Goal: Contribute content: Contribute content

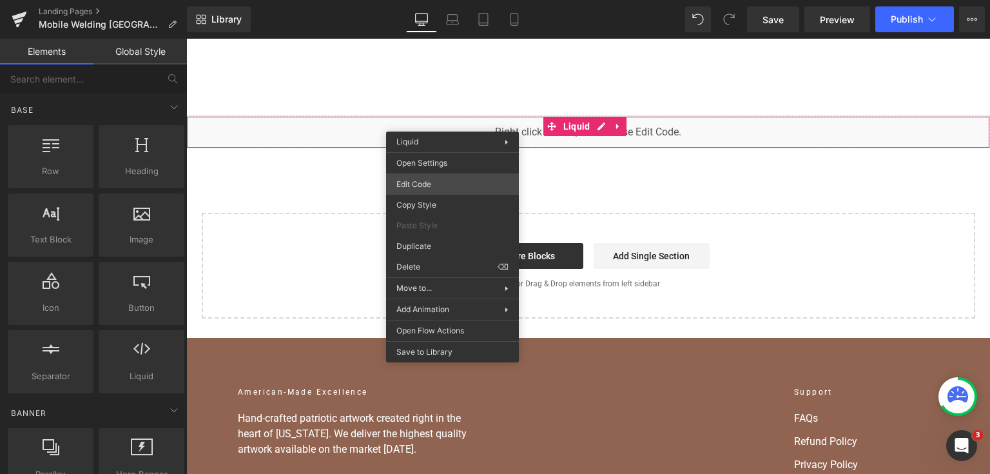
click at [423, 0] on div "You are previewing how the will restyle your page. You can not edit Elements in…" at bounding box center [495, 0] width 990 height 0
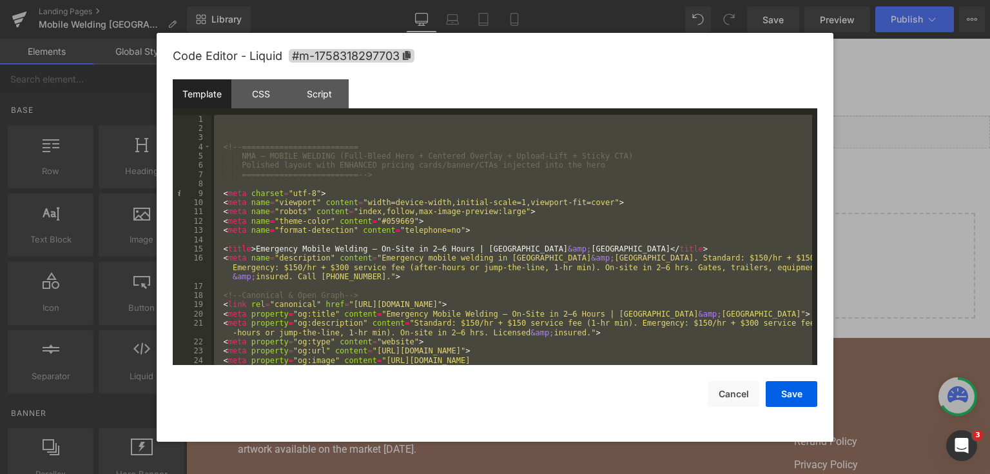
click at [389, 245] on div "<!-- ========================= NMA — MOBILE WELDING (Full-Bleed Hero + Centered…" at bounding box center [511, 240] width 600 height 251
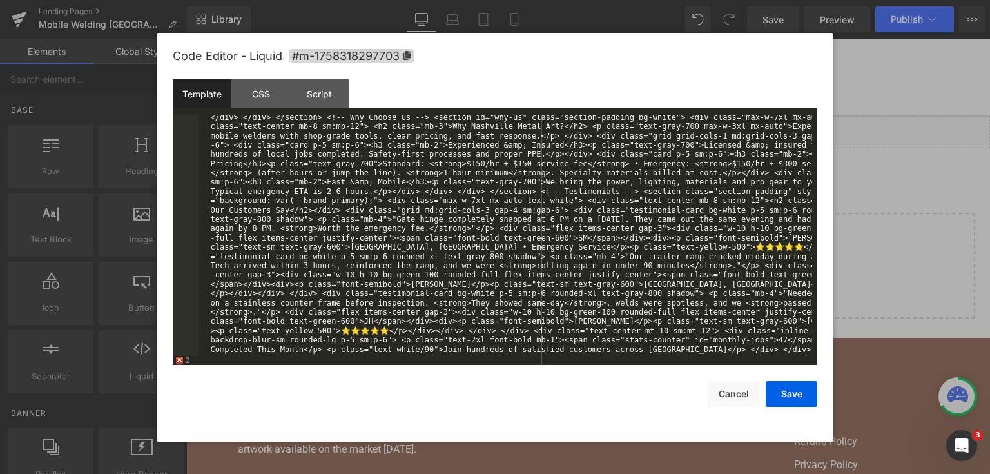
scroll to position [8581, 0]
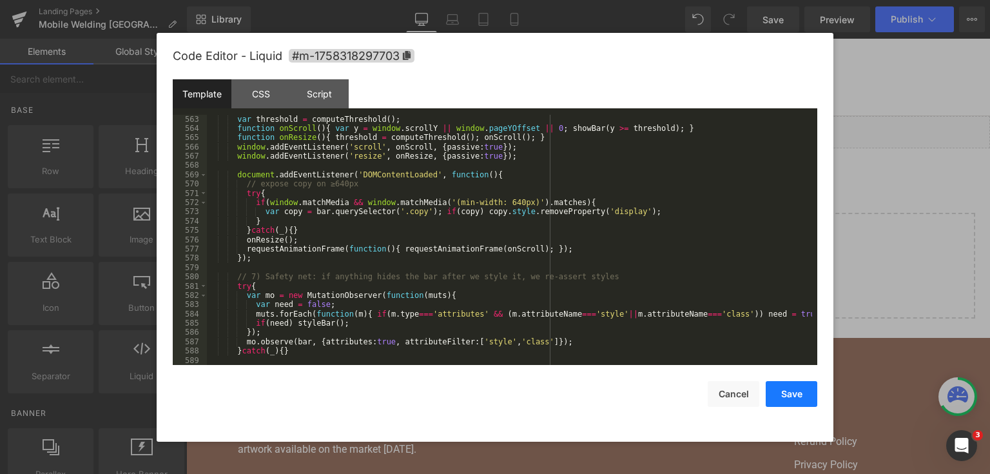
drag, startPoint x: 778, startPoint y: 384, endPoint x: 685, endPoint y: 50, distance: 346.5
click at [778, 384] on button "Save" at bounding box center [791, 394] width 52 height 26
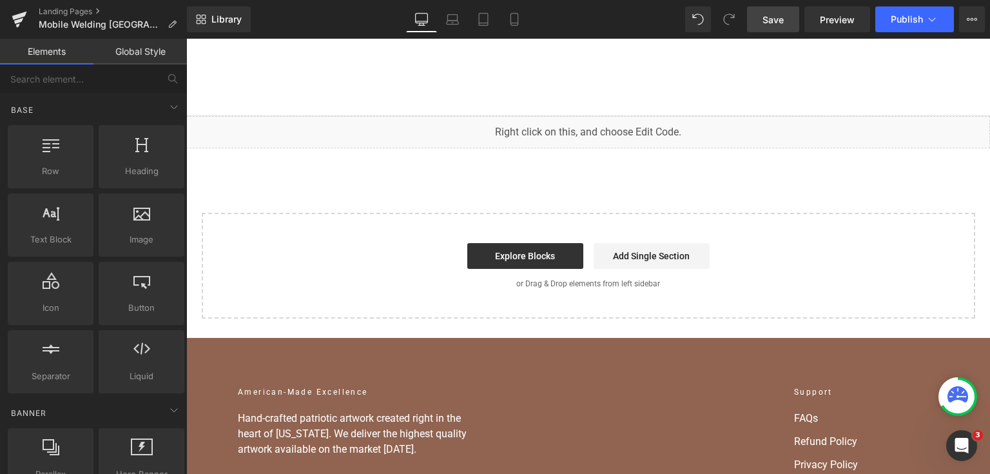
click at [781, 18] on span "Save" at bounding box center [772, 20] width 21 height 14
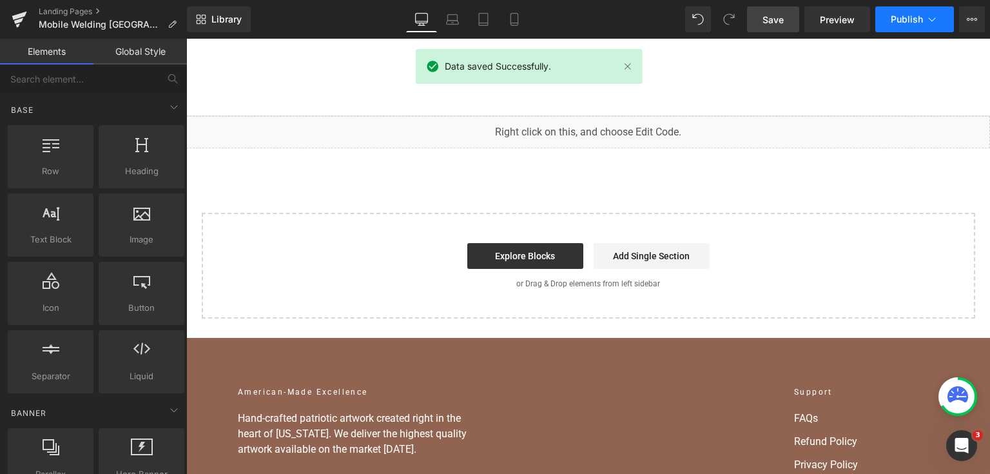
click at [910, 19] on span "Publish" at bounding box center [906, 19] width 32 height 10
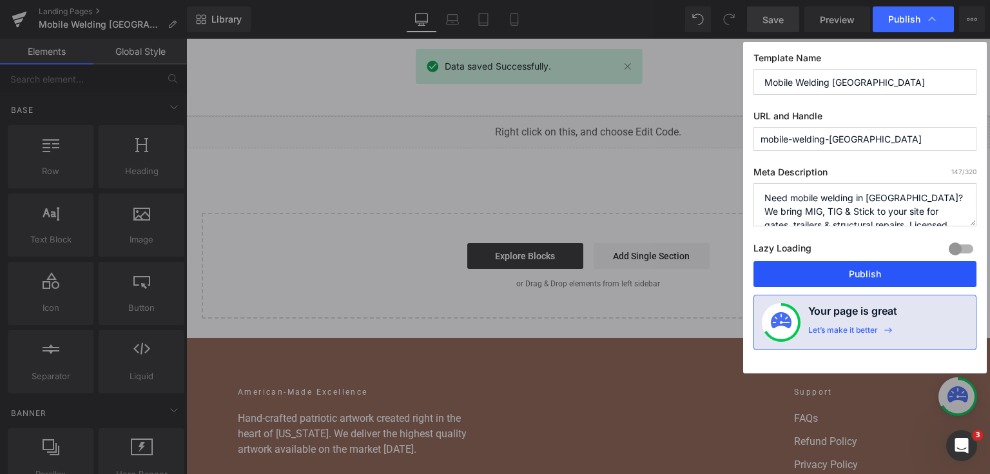
click at [809, 276] on button "Publish" at bounding box center [864, 274] width 223 height 26
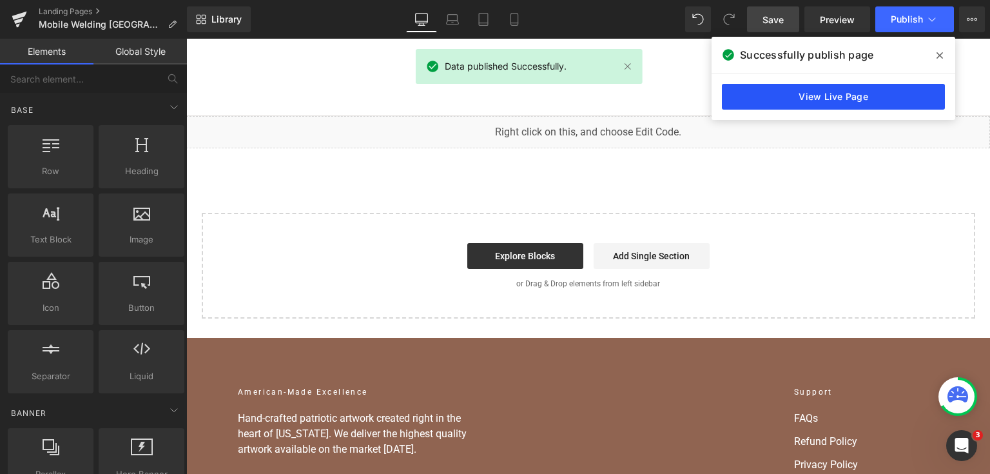
click at [890, 86] on link "View Live Page" at bounding box center [833, 97] width 223 height 26
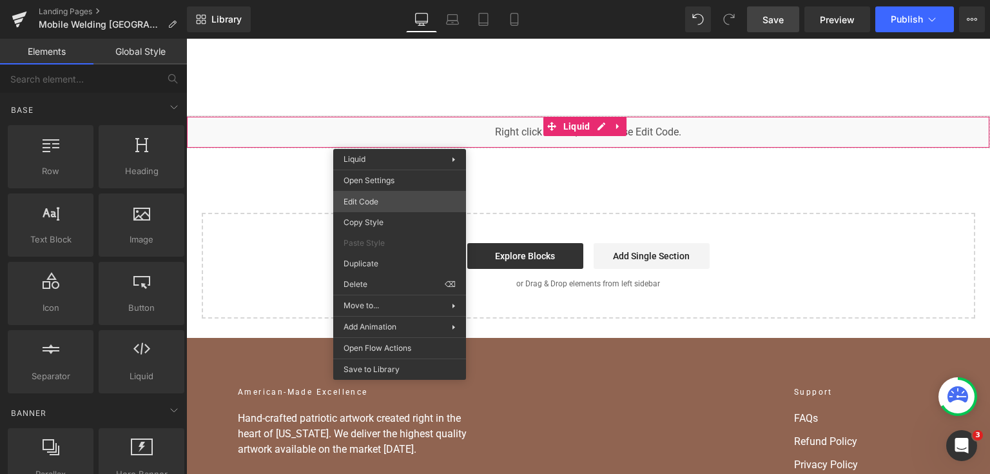
click at [398, 0] on div "You are previewing how the will restyle your page. You can not edit Elements in…" at bounding box center [495, 0] width 990 height 0
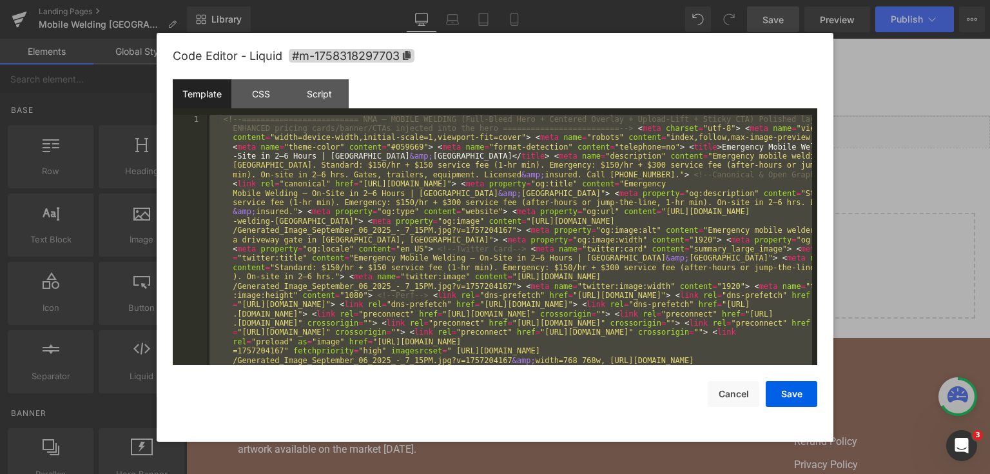
click at [886, 63] on div at bounding box center [495, 237] width 990 height 474
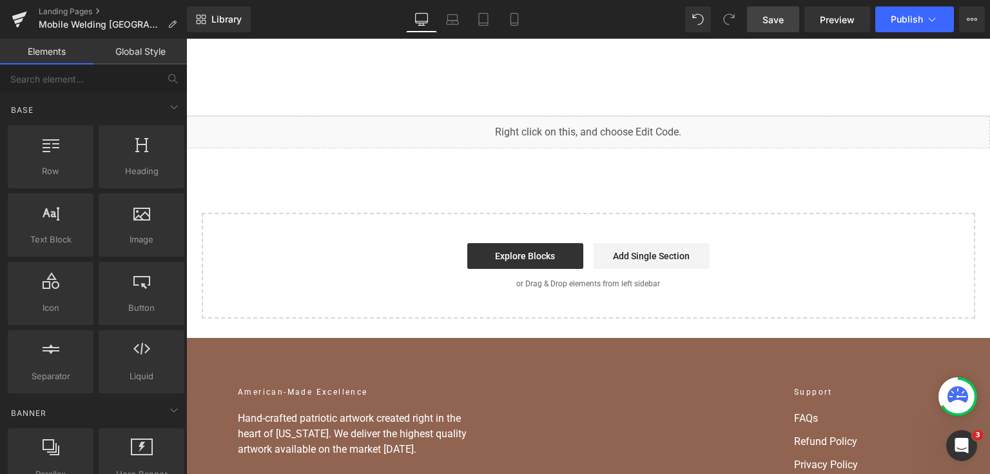
click at [775, 21] on span "Save" at bounding box center [772, 20] width 21 height 14
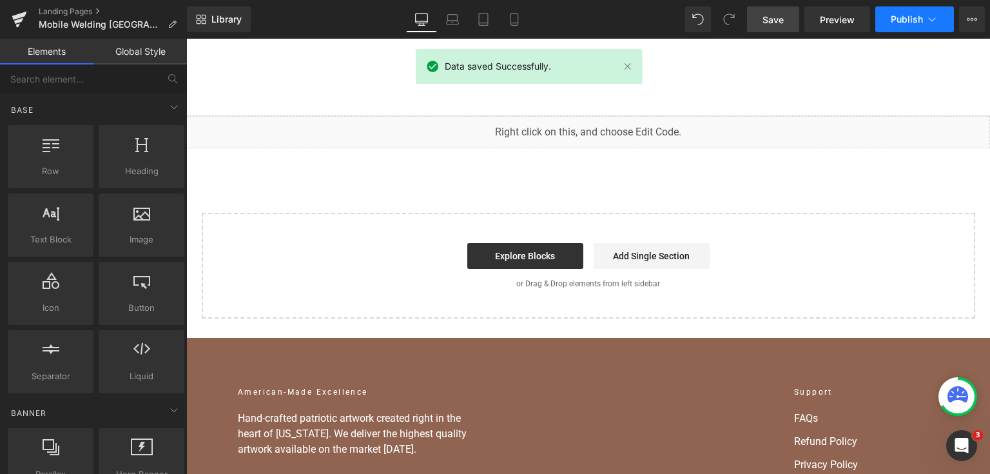
click at [921, 16] on span "Publish" at bounding box center [906, 19] width 32 height 10
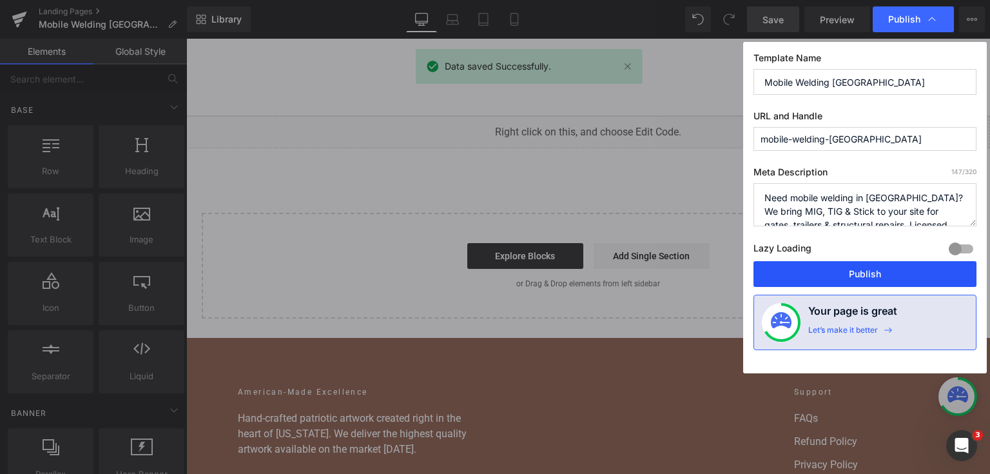
click at [863, 285] on button "Publish" at bounding box center [864, 274] width 223 height 26
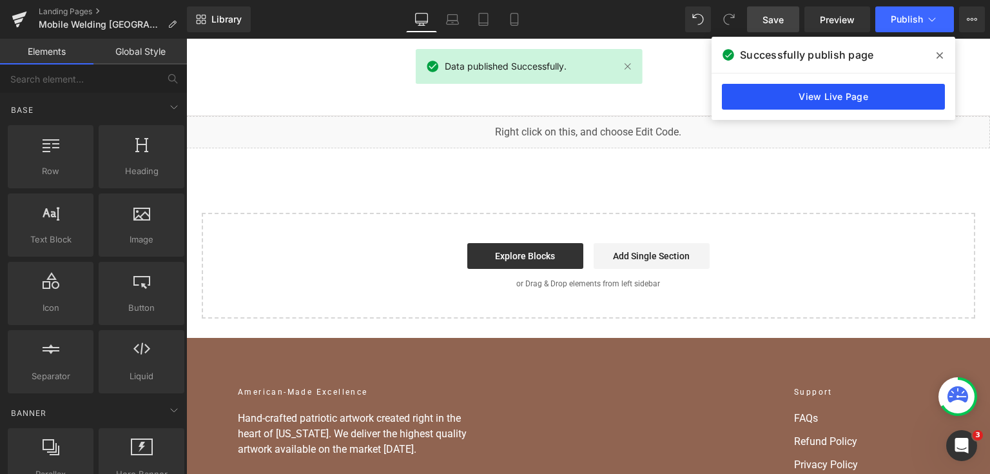
click at [925, 107] on link "View Live Page" at bounding box center [833, 97] width 223 height 26
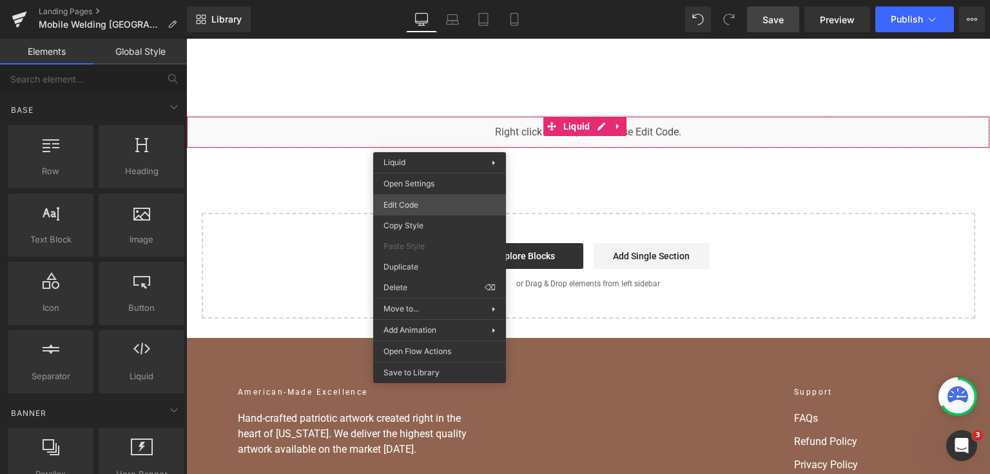
click at [434, 0] on div "You are previewing how the will restyle your page. You can not edit Elements in…" at bounding box center [495, 0] width 990 height 0
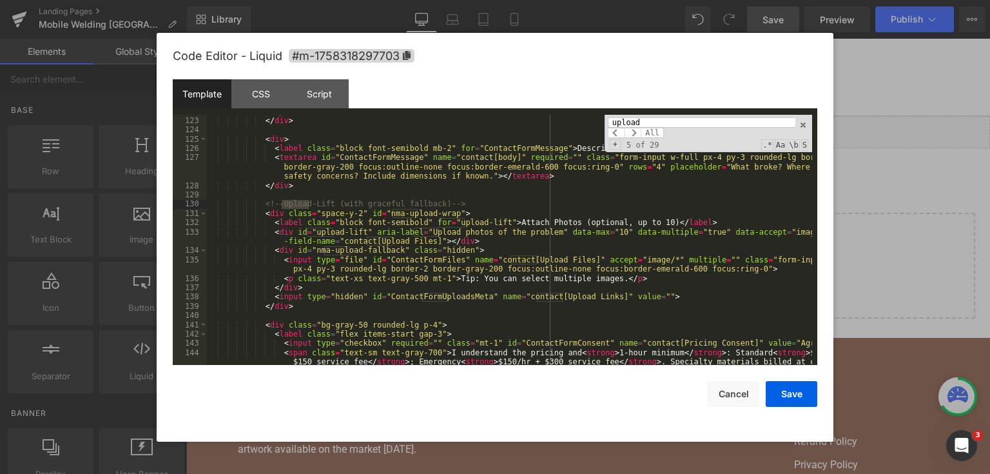
scroll to position [4432, 0]
type input "upload"
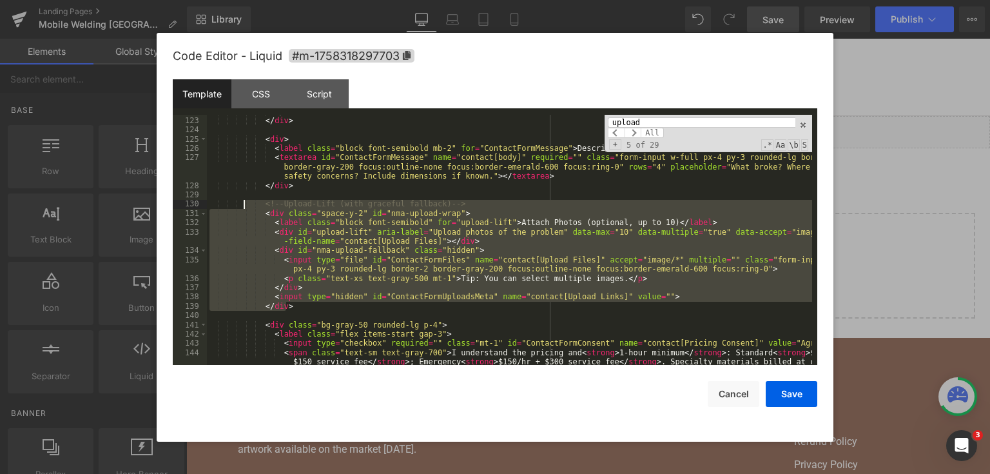
drag, startPoint x: 304, startPoint y: 306, endPoint x: 245, endPoint y: 200, distance: 121.7
click at [245, 200] on div "</ div > </ div > < div > < label class = "block font-semibold mb-2" for = "Con…" at bounding box center [509, 250] width 605 height 287
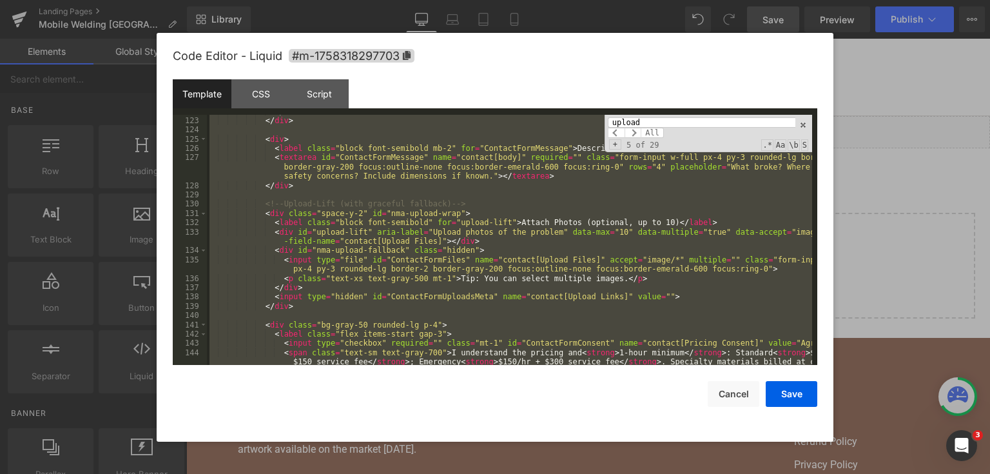
click at [405, 208] on div "</ div > </ div > < div > < label class = "block font-semibold mb-2" for = "Con…" at bounding box center [509, 240] width 605 height 251
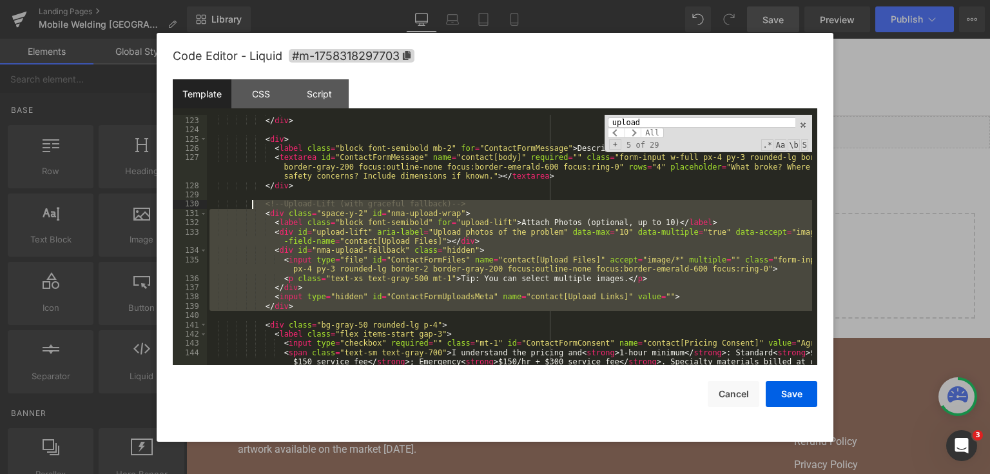
drag, startPoint x: 296, startPoint y: 311, endPoint x: 253, endPoint y: 200, distance: 119.8
click at [253, 200] on div "</ div > </ div > < div > < label class = "block font-semibold mb-2" for = "Con…" at bounding box center [509, 250] width 605 height 287
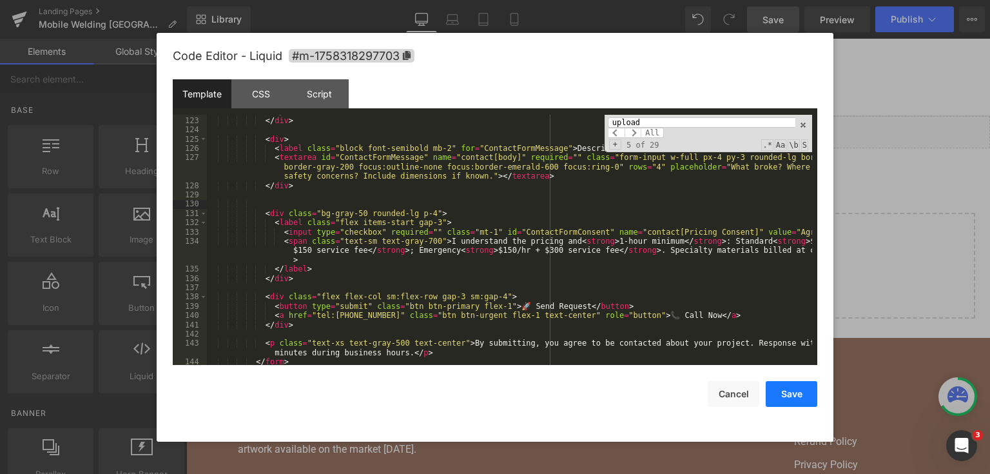
click at [789, 387] on button "Save" at bounding box center [791, 394] width 52 height 26
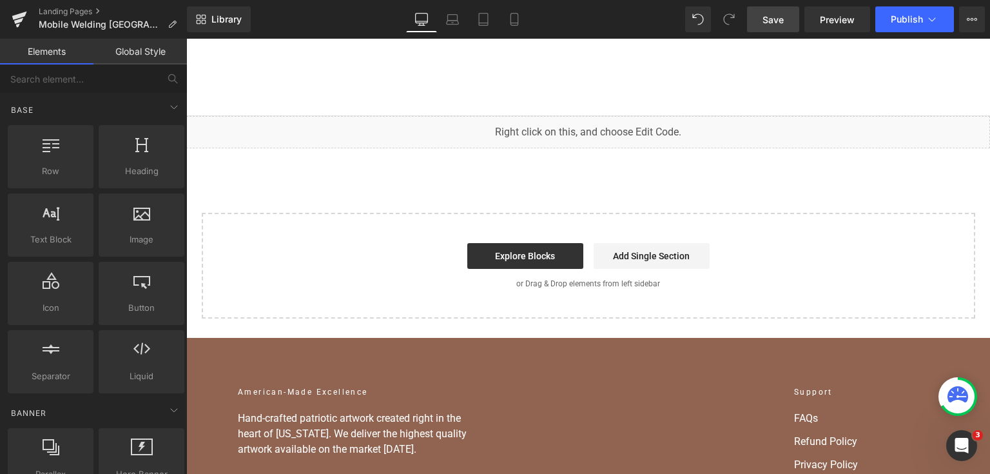
click at [767, 28] on link "Save" at bounding box center [773, 19] width 52 height 26
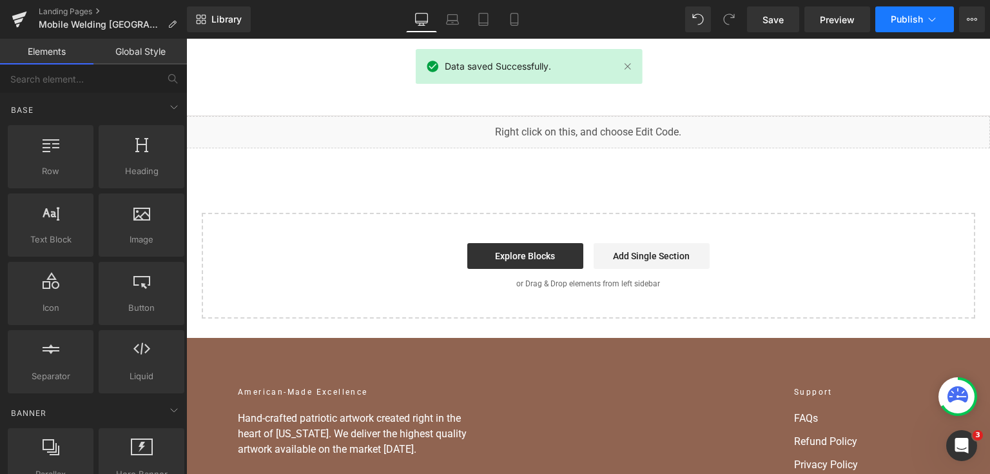
click at [893, 16] on span "Publish" at bounding box center [906, 19] width 32 height 10
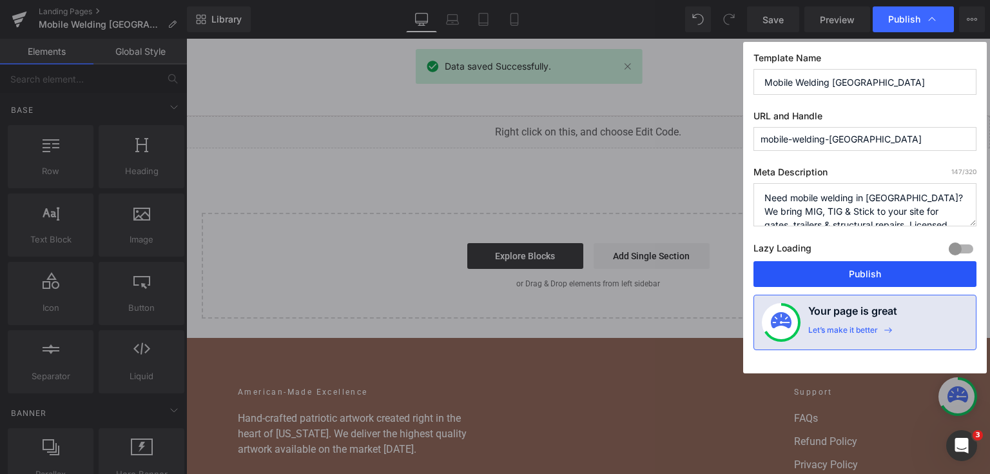
click at [855, 271] on button "Publish" at bounding box center [864, 274] width 223 height 26
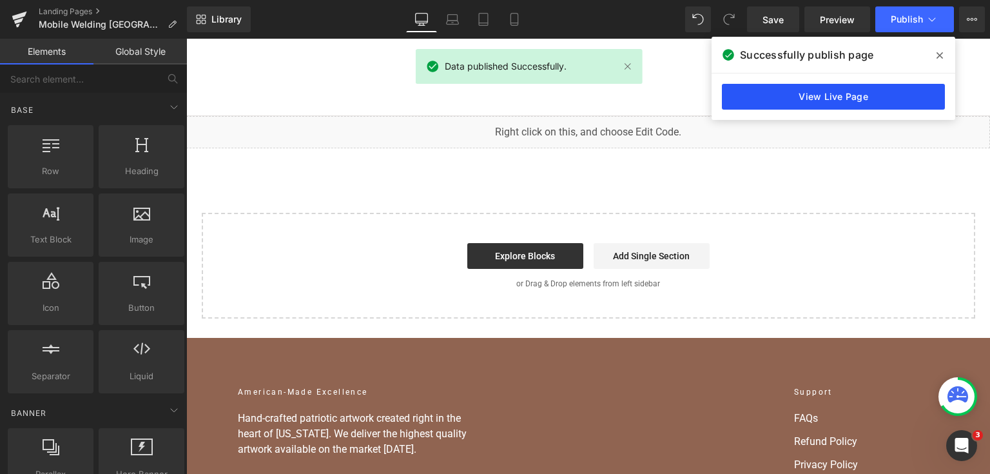
click at [728, 85] on link "View Live Page" at bounding box center [833, 97] width 223 height 26
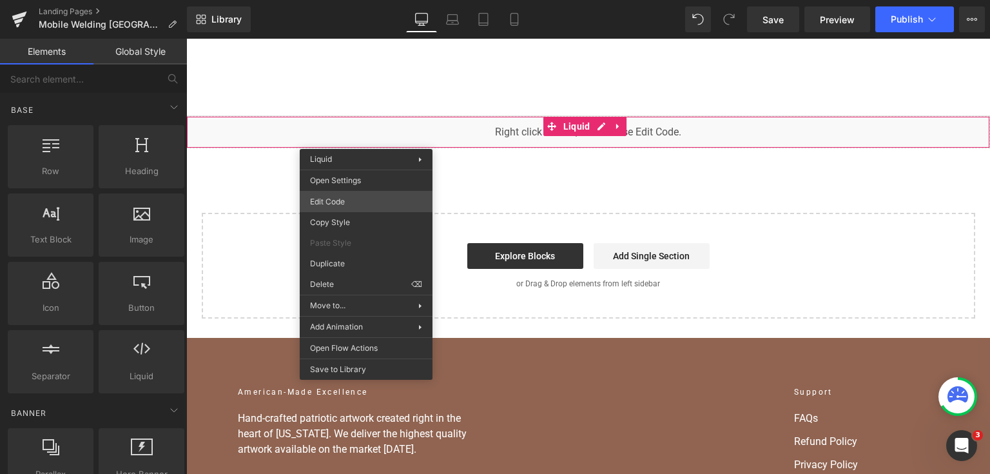
click at [369, 0] on div "You are previewing how the will restyle your page. You can not edit Elements in…" at bounding box center [495, 0] width 990 height 0
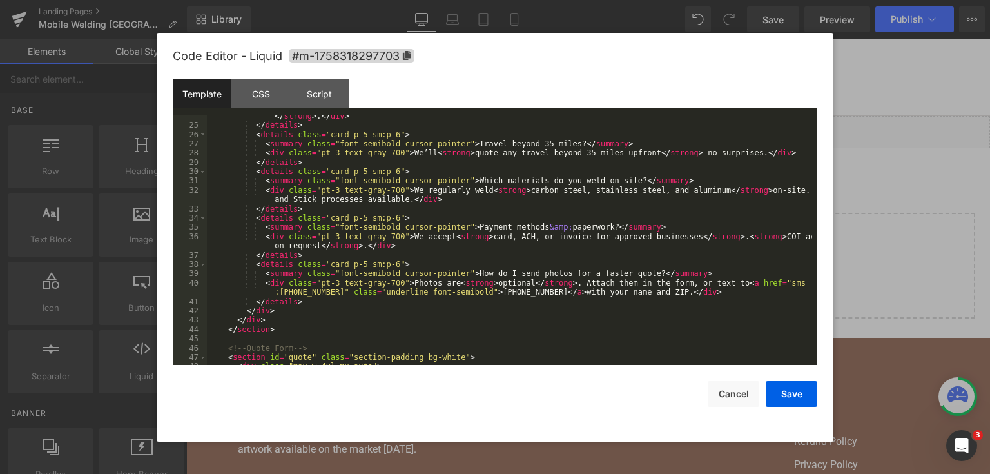
scroll to position [3494, 0]
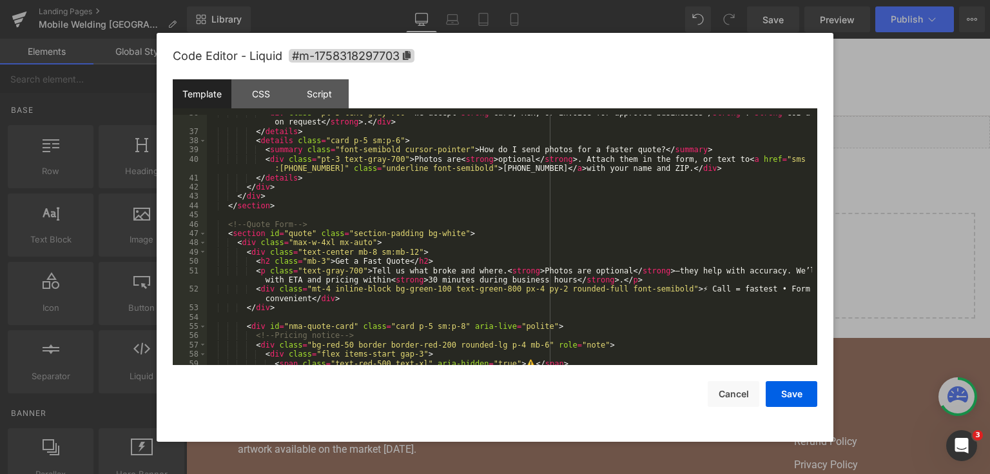
click at [373, 219] on div "< div class = "pt-3 text-gray-700" > We accept < strong > card, ACH, or invoice…" at bounding box center [509, 247] width 605 height 278
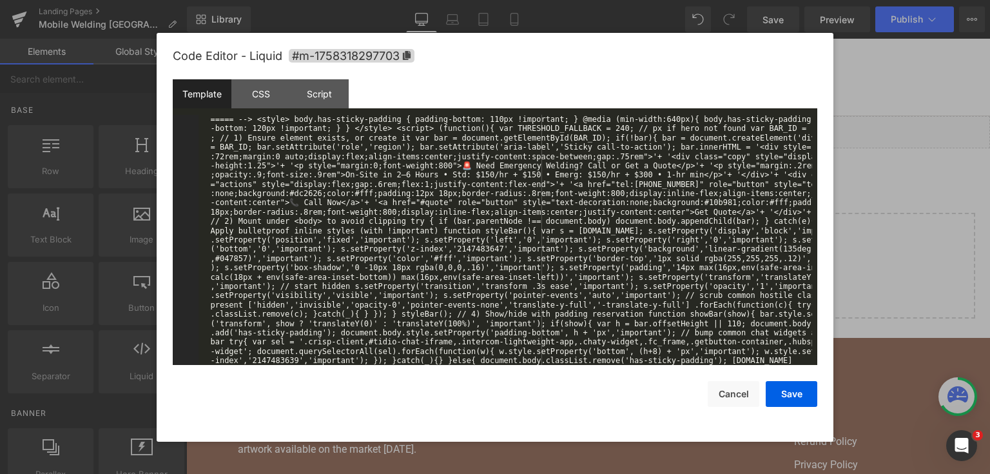
scroll to position [4394, 0]
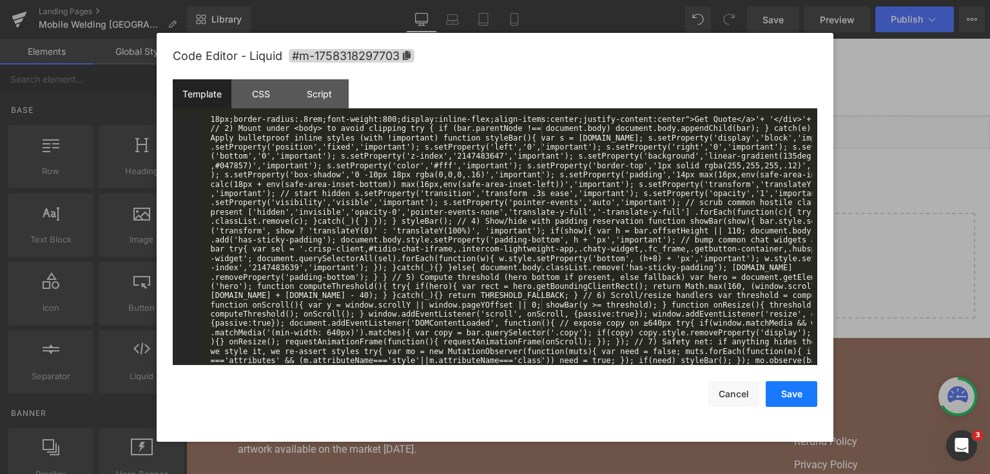
click at [783, 385] on button "Save" at bounding box center [791, 394] width 52 height 26
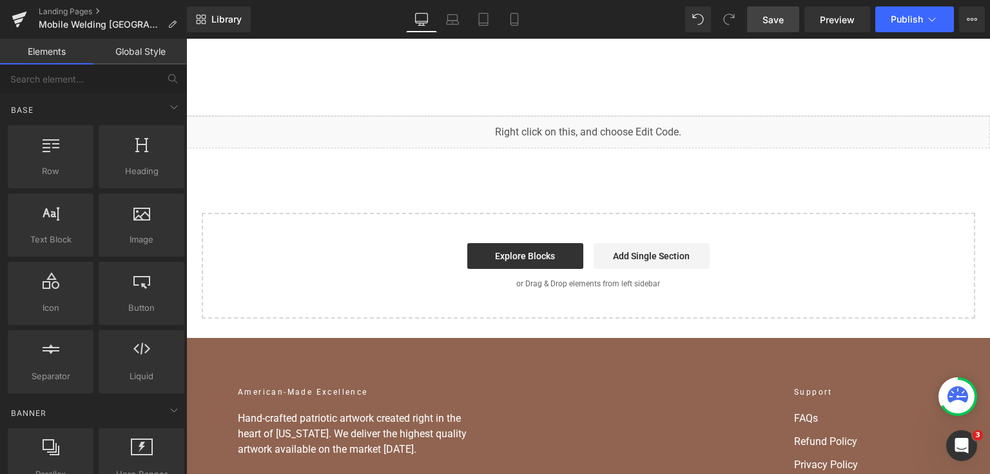
click at [776, 26] on link "Save" at bounding box center [773, 19] width 52 height 26
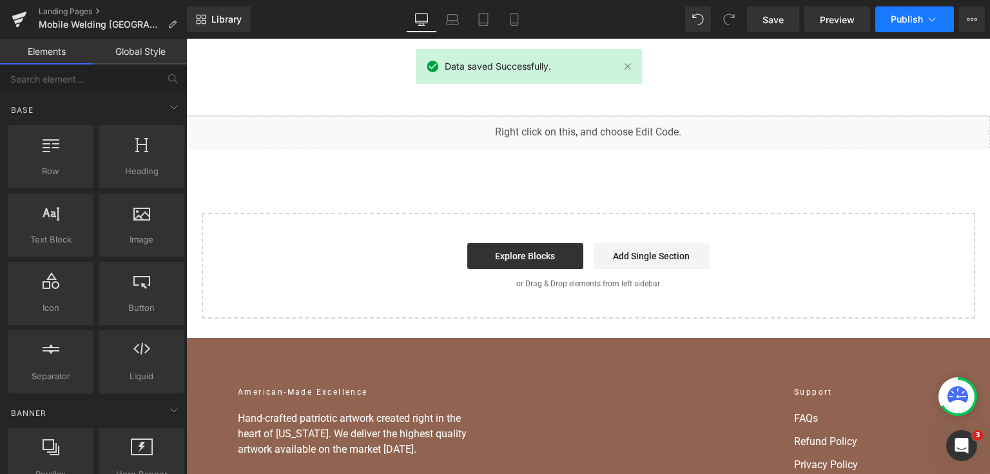
click at [925, 15] on icon at bounding box center [931, 19] width 13 height 13
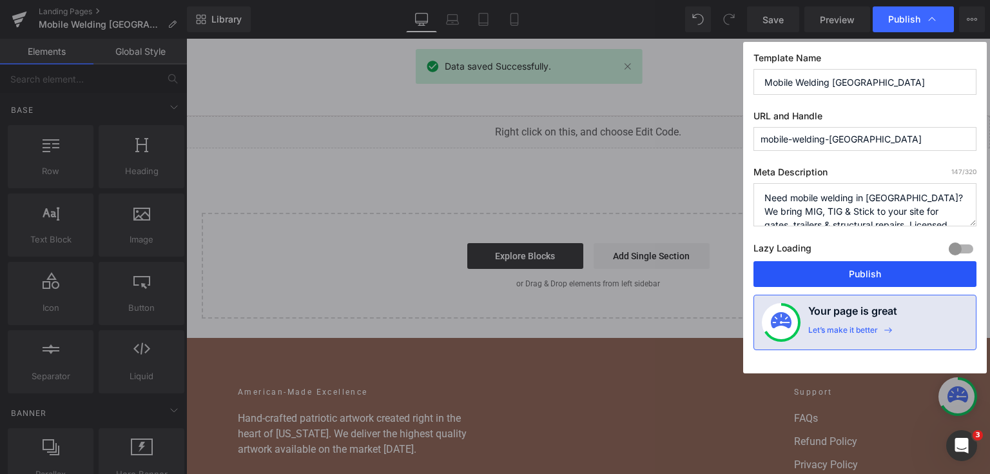
click at [862, 268] on button "Publish" at bounding box center [864, 274] width 223 height 26
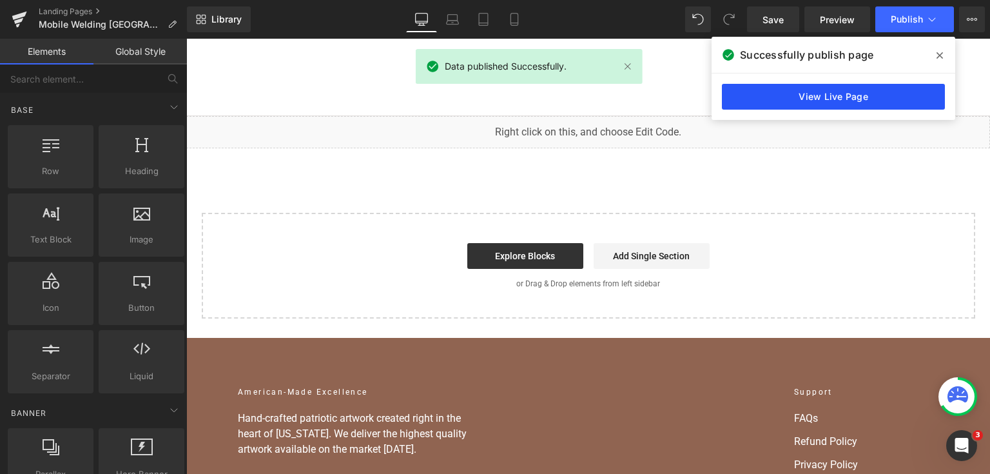
click at [856, 102] on link "View Live Page" at bounding box center [833, 97] width 223 height 26
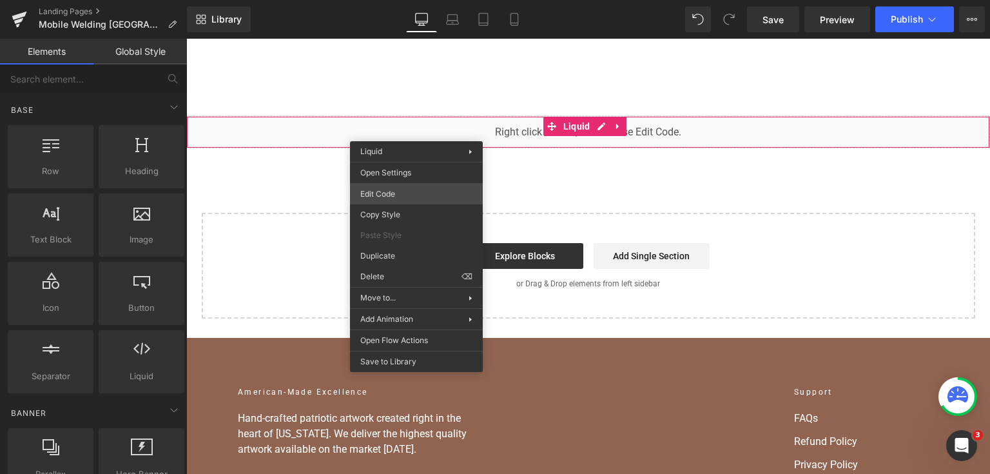
click at [392, 0] on div "You are previewing how the will restyle your page. You can not edit Elements in…" at bounding box center [495, 0] width 990 height 0
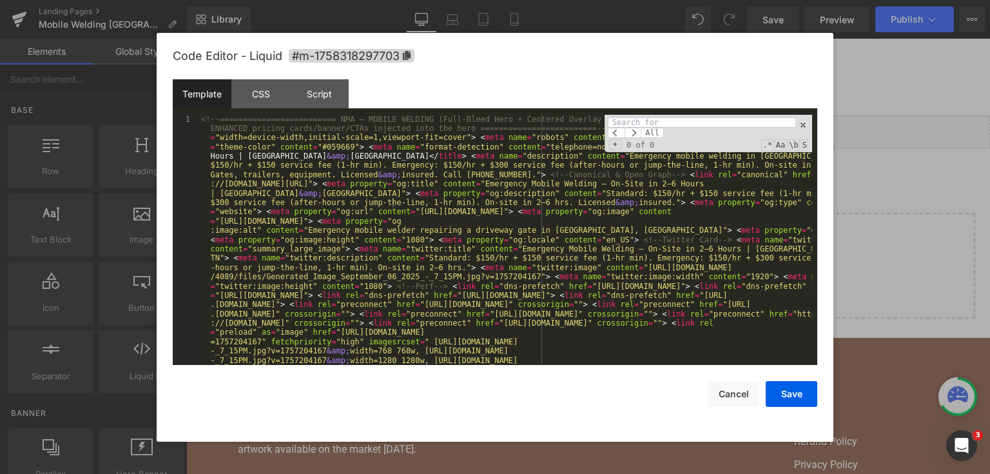
click at [651, 126] on input at bounding box center [701, 122] width 187 height 10
click at [643, 119] on input at bounding box center [701, 122] width 187 height 10
paste input "nma-upload-fallback"
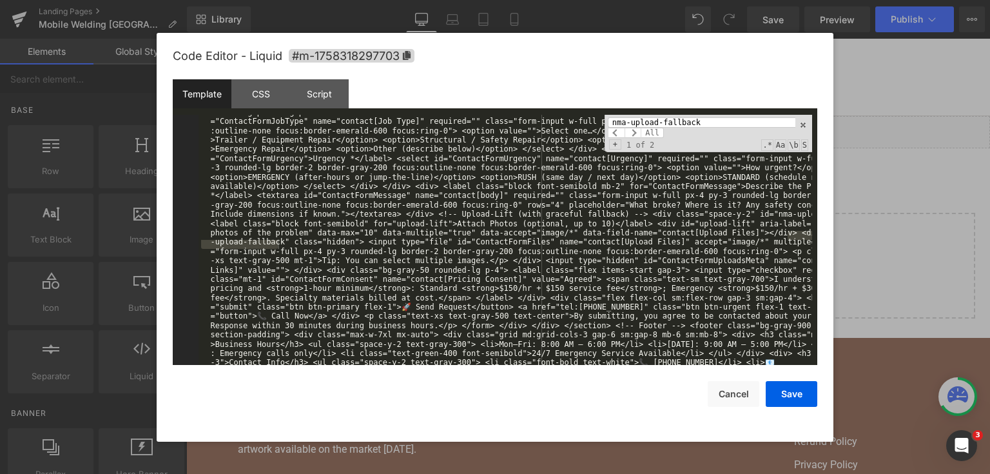
scroll to position [3400, 0]
type input "nma-upload-fallback"
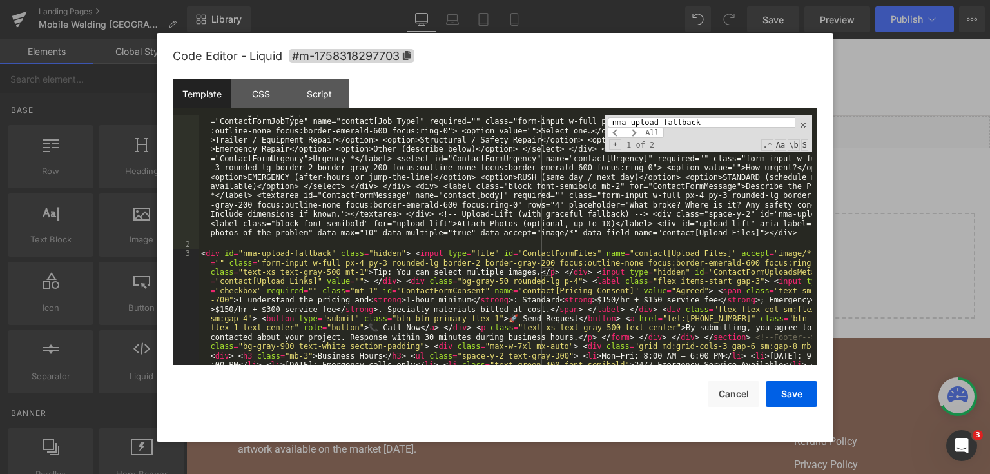
scroll to position [3431, 0]
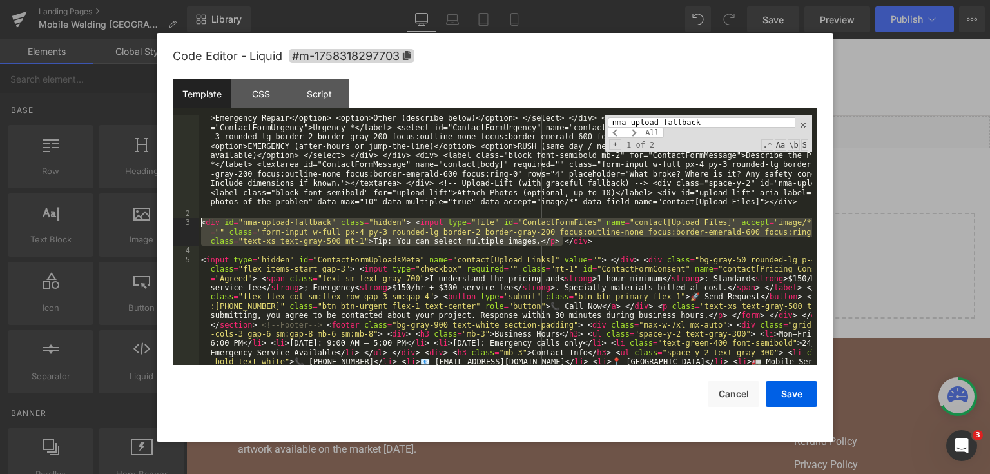
drag, startPoint x: 575, startPoint y: 240, endPoint x: 201, endPoint y: 225, distance: 374.0
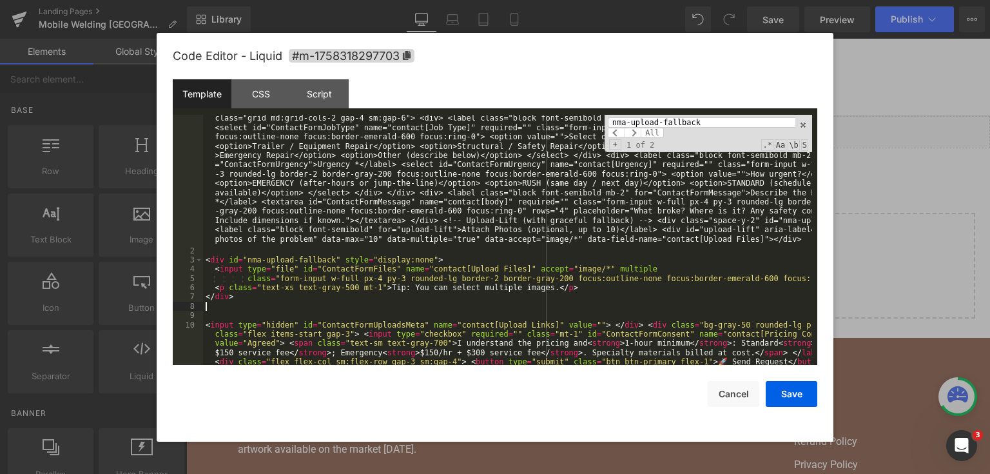
scroll to position [3462, 0]
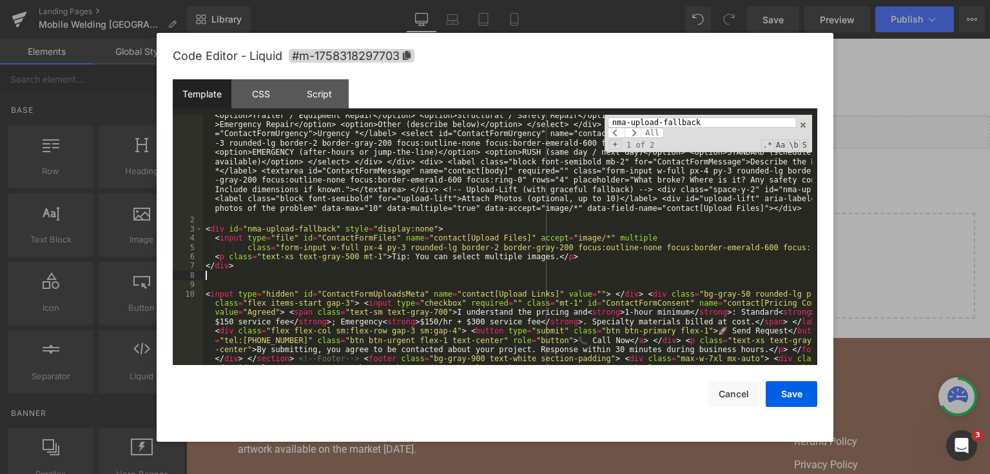
click at [754, 121] on input "nma-upload-fallback" at bounding box center [701, 122] width 187 height 10
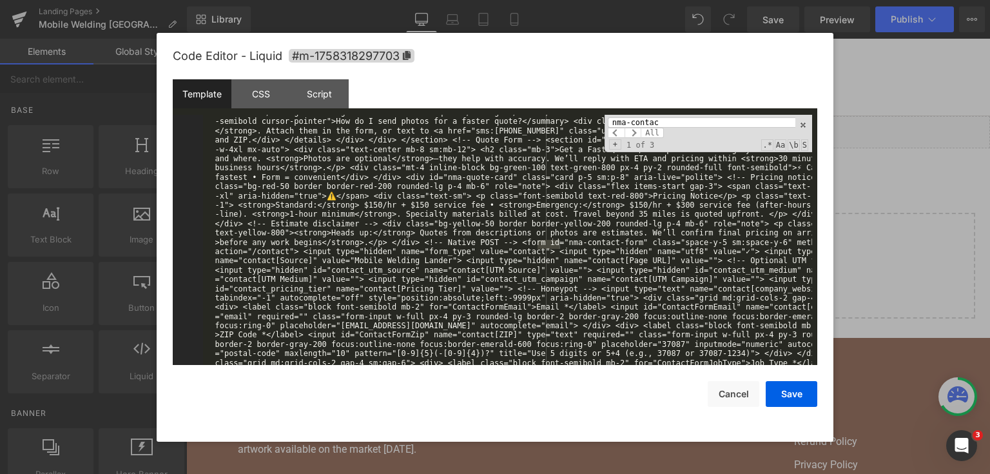
scroll to position [3186, 0]
type input "nma-contact"
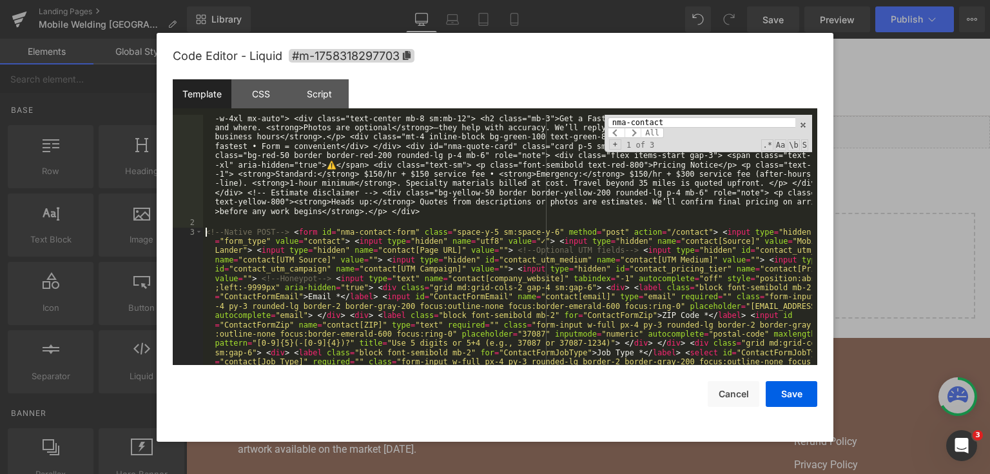
scroll to position [3217, 0]
click at [689, 122] on input "nma-contact" at bounding box center [701, 122] width 187 height 10
click at [667, 124] on input "nma-contact" at bounding box center [701, 122] width 187 height 10
click at [667, 122] on input "nma-contact" at bounding box center [701, 122] width 187 height 10
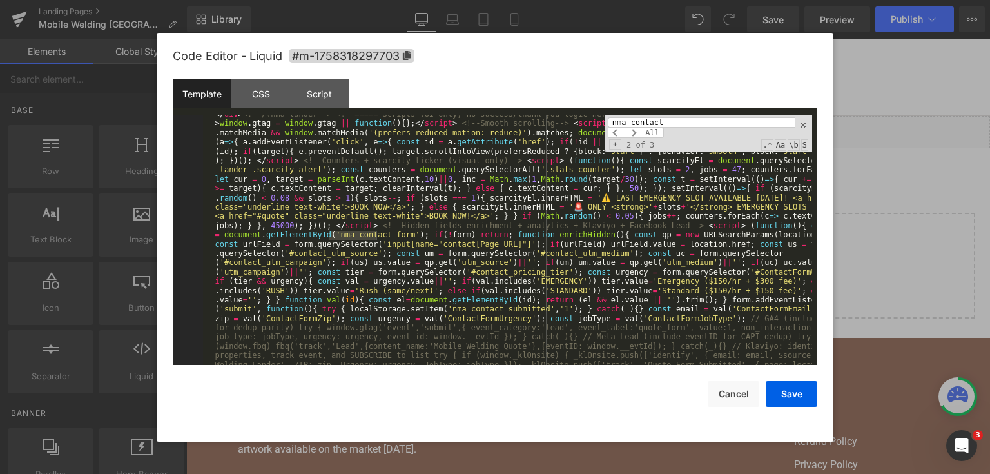
scroll to position [3891, 0]
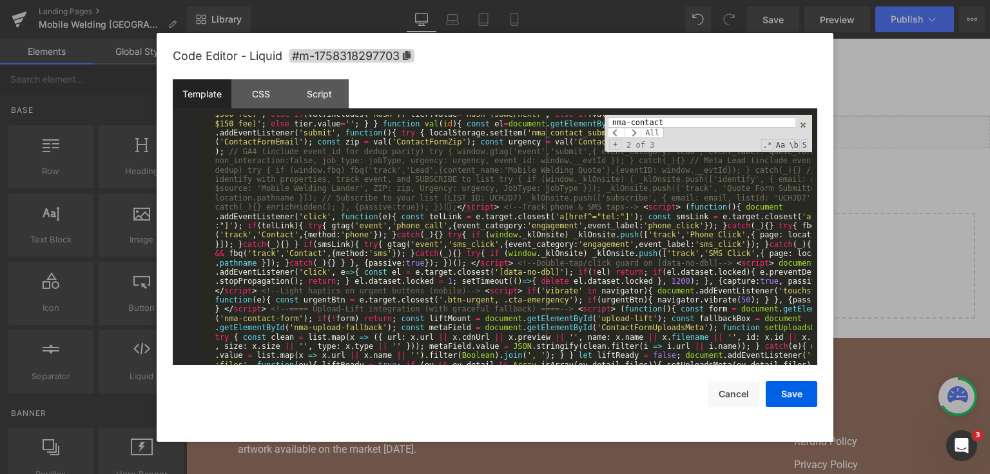
scroll to position [4077, 0]
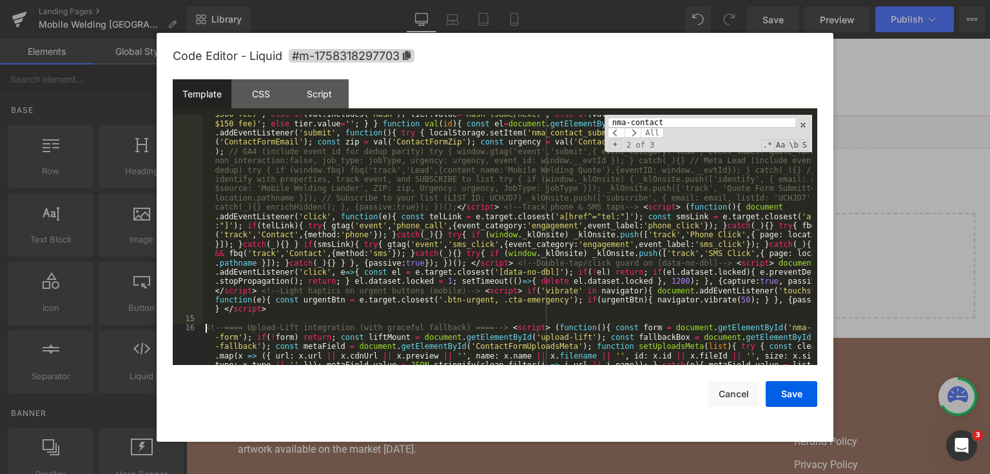
scroll to position [4139, 0]
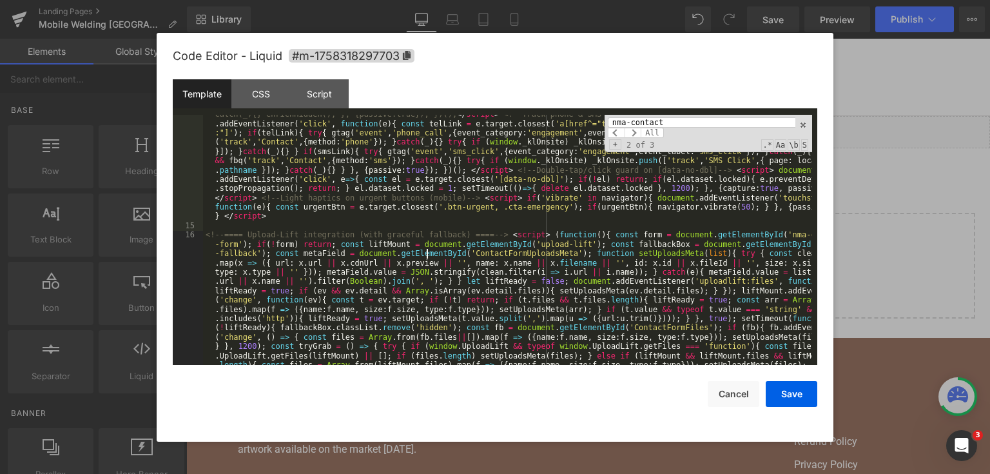
scroll to position [4201, 0]
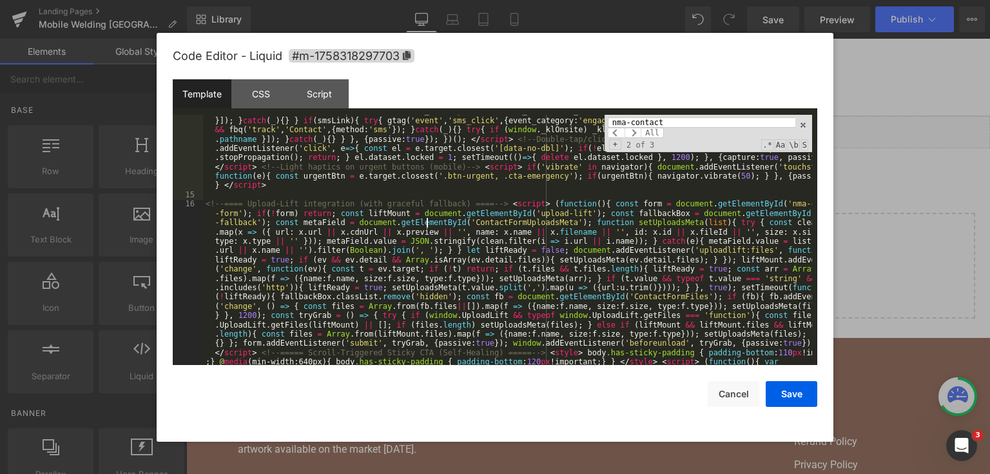
click at [210, 354] on div "< script > ( function ( ) { const form = document . getElementById ( 'nma-conta…" at bounding box center [507, 449] width 609 height 1039
click at [247, 350] on div "< script > ( function ( ) { const form = document . getElementById ( 'nma-conta…" at bounding box center [507, 375] width 609 height 890
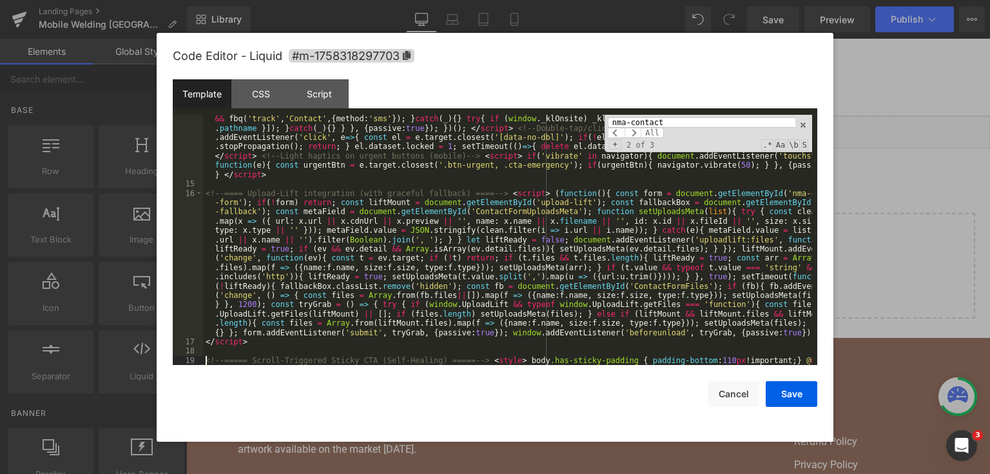
scroll to position [4242, 0]
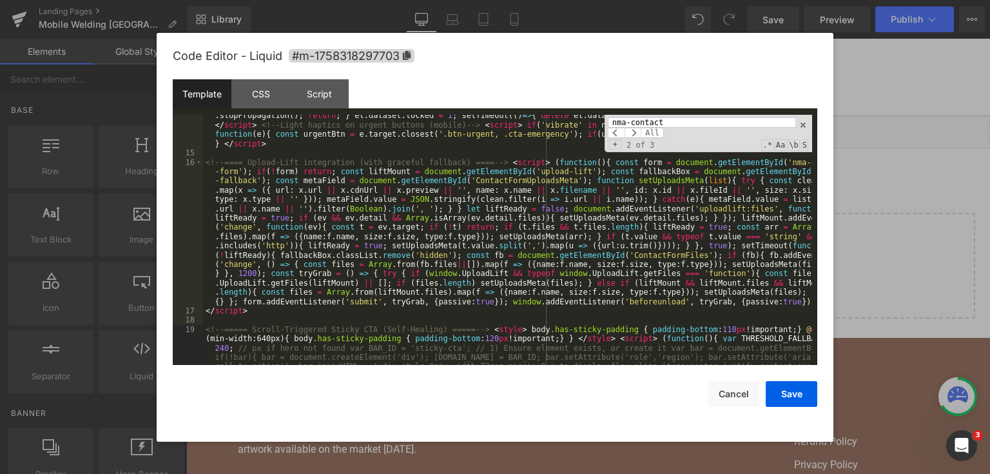
click at [643, 180] on div "< script > ( function ( ) { const form = document . getElementById ( 'nma-conta…" at bounding box center [507, 329] width 609 height 881
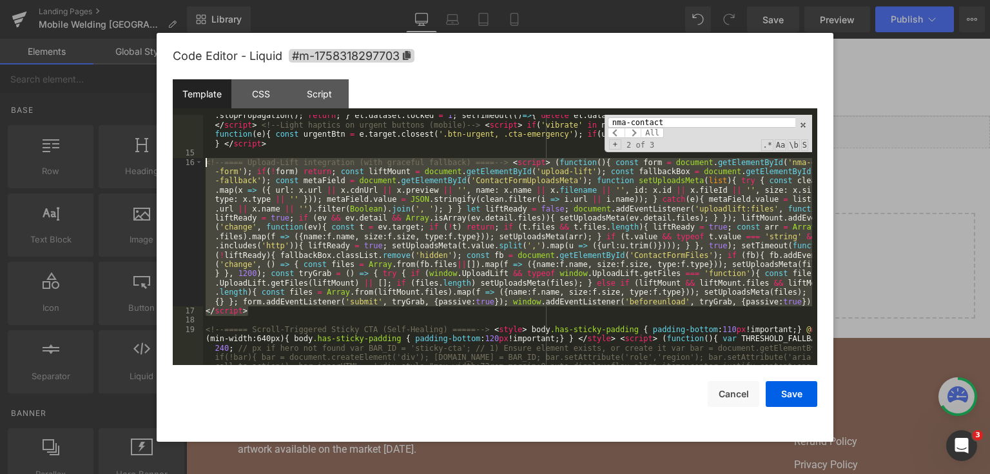
drag, startPoint x: 248, startPoint y: 314, endPoint x: 193, endPoint y: 160, distance: 164.0
click at [193, 160] on pre "14 15 16 17 18 19 < script > ( function ( ) { const form = document . getElemen…" at bounding box center [495, 240] width 644 height 251
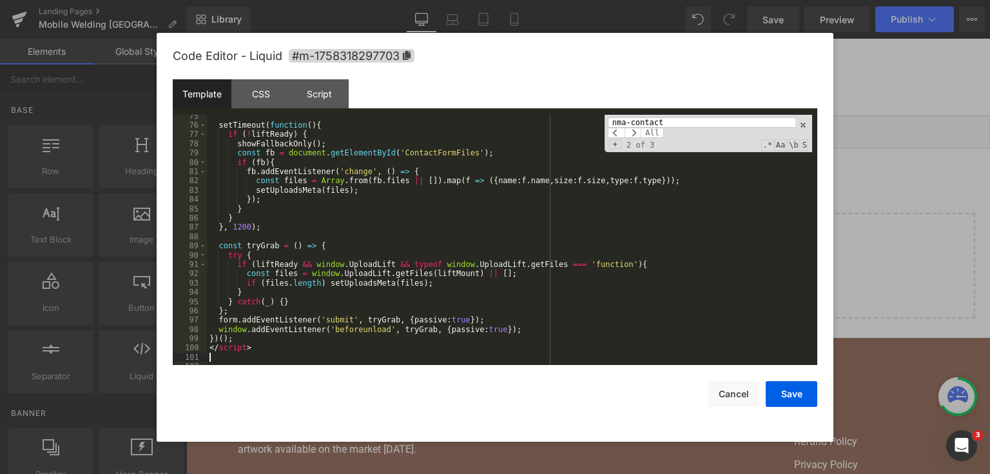
scroll to position [4957, 0]
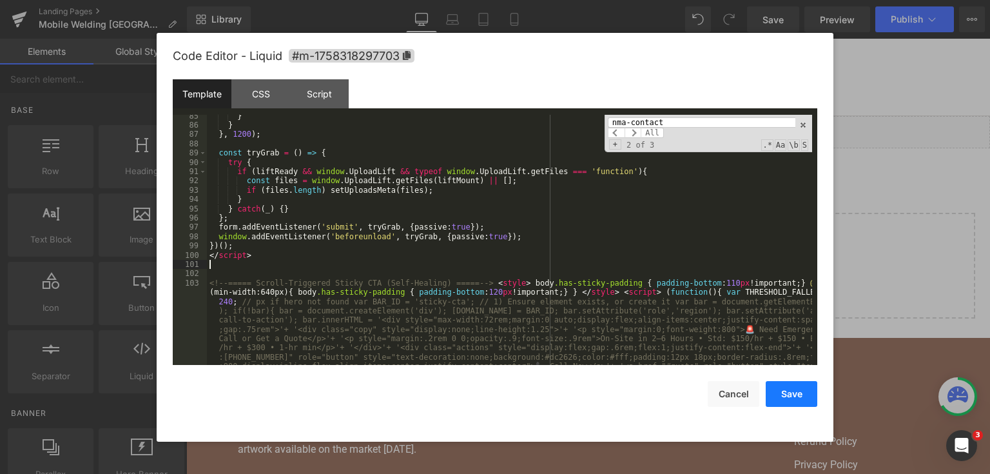
drag, startPoint x: 803, startPoint y: 390, endPoint x: 588, endPoint y: 96, distance: 365.1
click at [803, 390] on button "Save" at bounding box center [791, 394] width 52 height 26
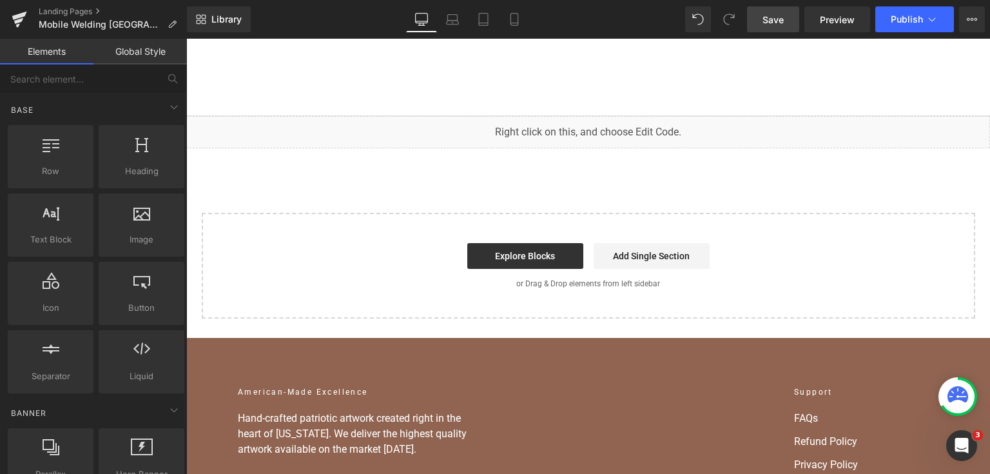
click at [778, 28] on link "Save" at bounding box center [773, 19] width 52 height 26
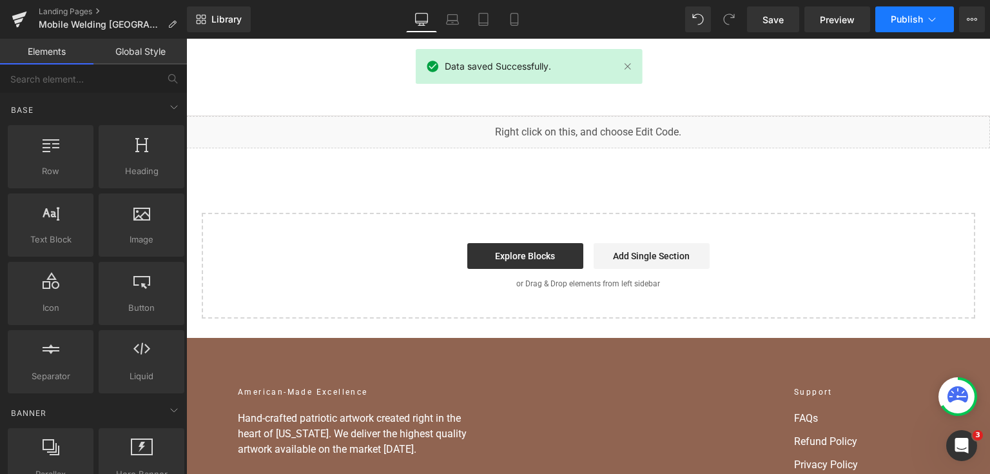
click at [898, 13] on button "Publish" at bounding box center [914, 19] width 79 height 26
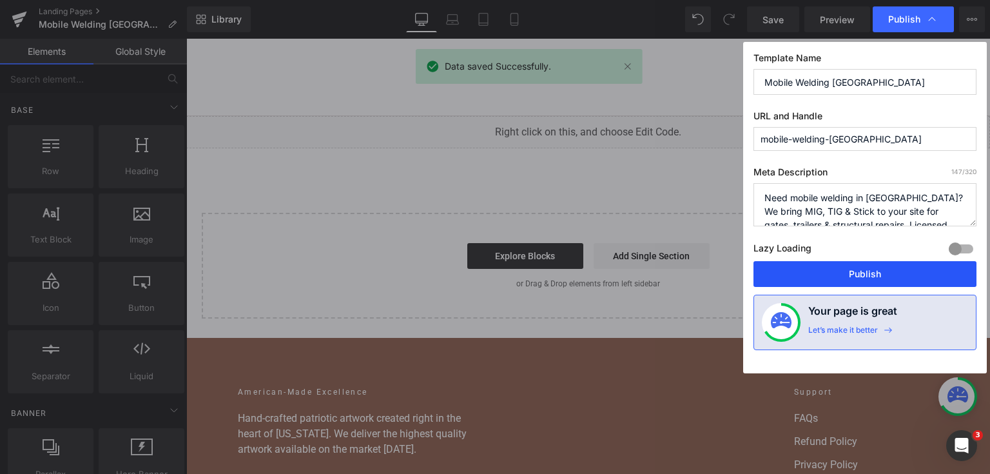
click at [845, 269] on button "Publish" at bounding box center [864, 274] width 223 height 26
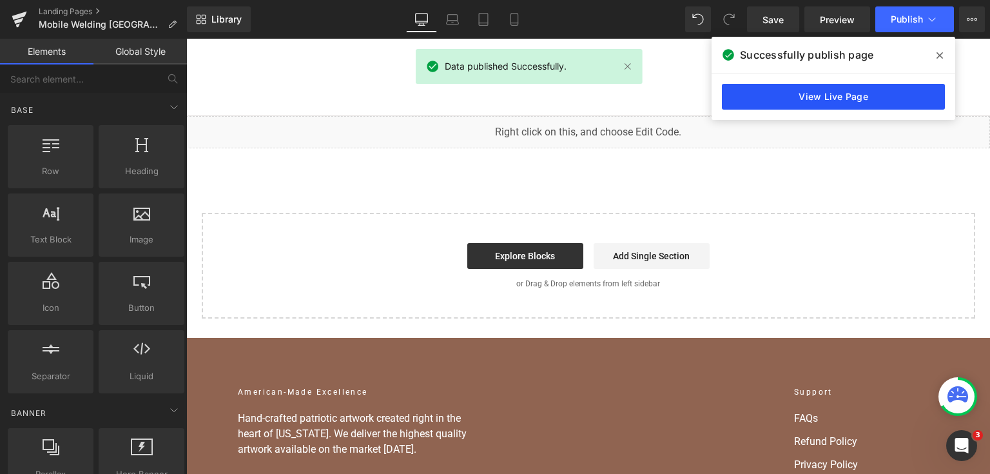
click at [897, 90] on link "View Live Page" at bounding box center [833, 97] width 223 height 26
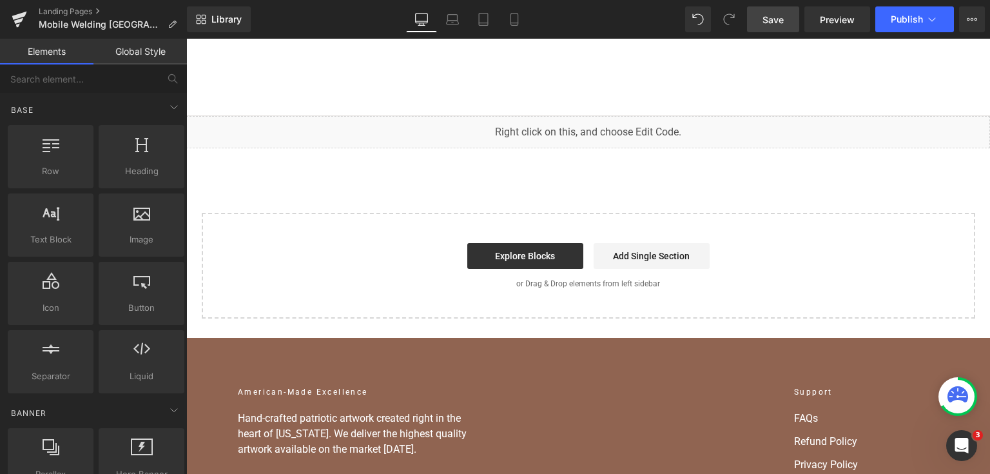
click at [760, 15] on link "Save" at bounding box center [773, 19] width 52 height 26
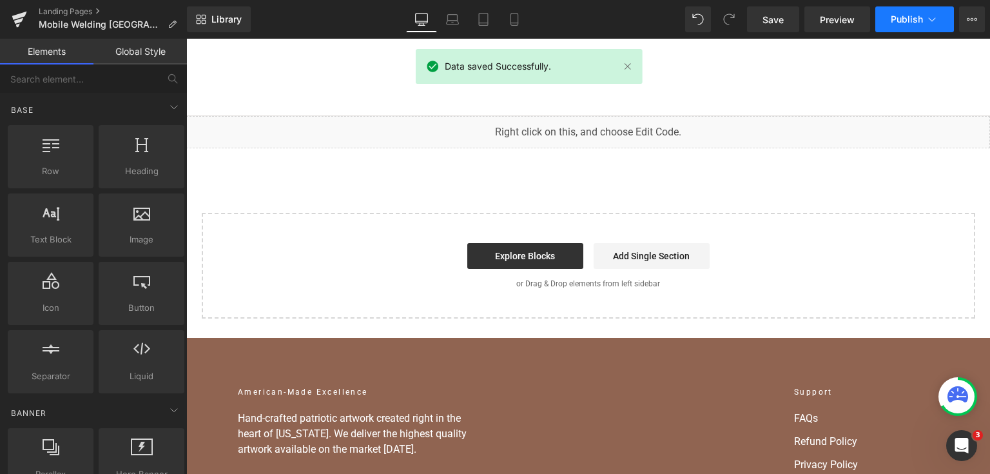
click at [900, 29] on button "Publish" at bounding box center [914, 19] width 79 height 26
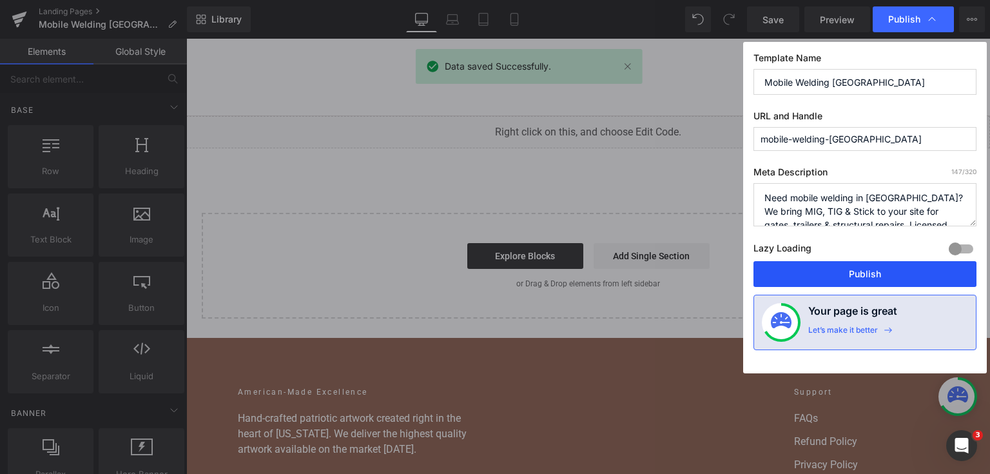
click at [836, 274] on button "Publish" at bounding box center [864, 274] width 223 height 26
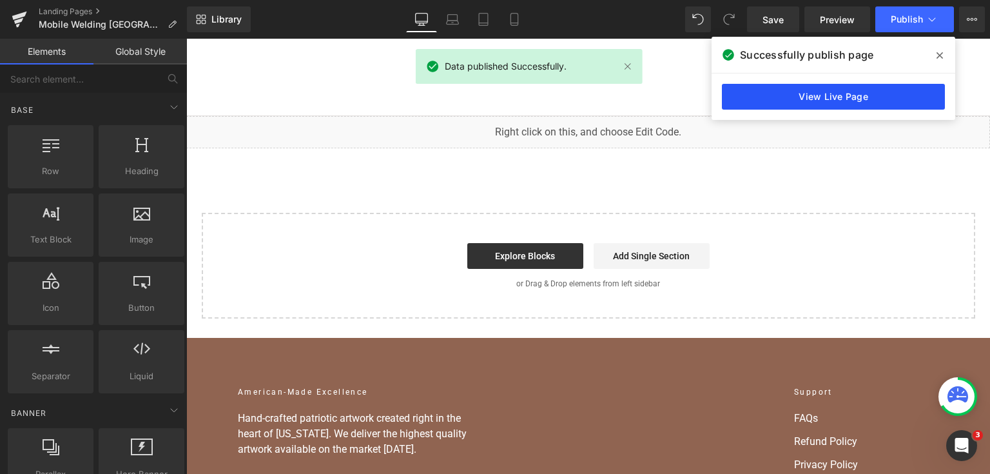
click at [820, 97] on link "View Live Page" at bounding box center [833, 97] width 223 height 26
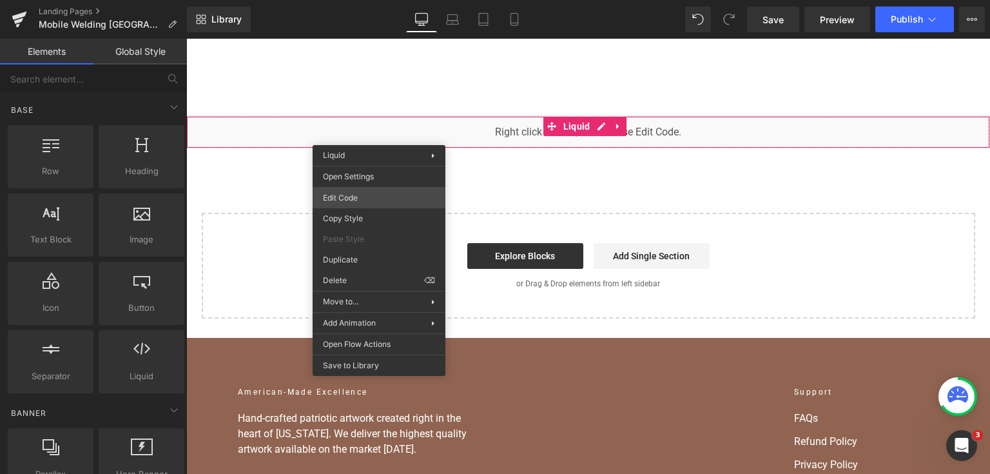
click at [379, 0] on div "You are previewing how the will restyle your page. You can not edit Elements in…" at bounding box center [495, 0] width 990 height 0
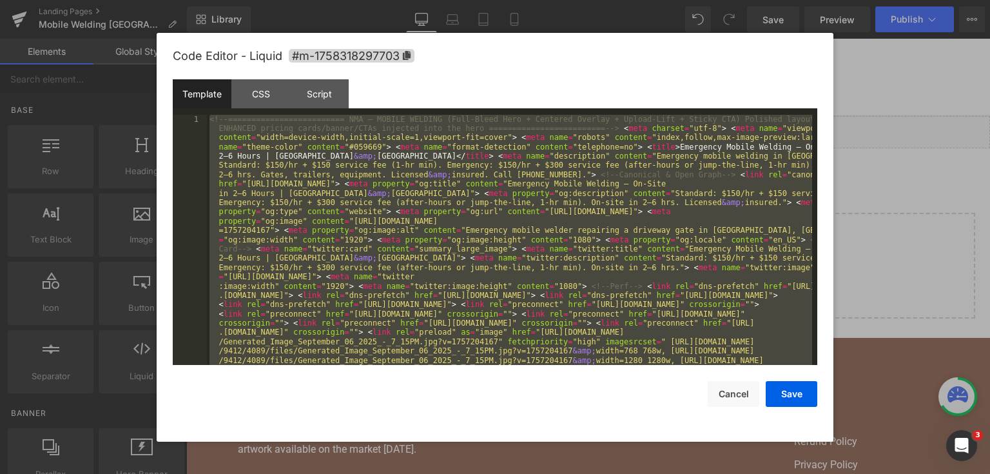
drag, startPoint x: 843, startPoint y: 218, endPoint x: 606, endPoint y: 8, distance: 316.3
click at [843, 218] on div at bounding box center [495, 237] width 990 height 474
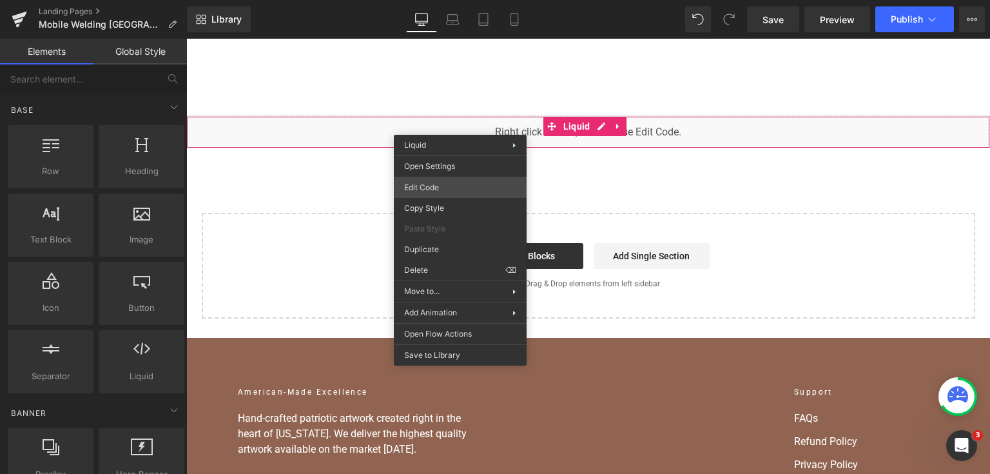
click at [461, 0] on div "You are previewing how the will restyle your page. You can not edit Elements in…" at bounding box center [495, 0] width 990 height 0
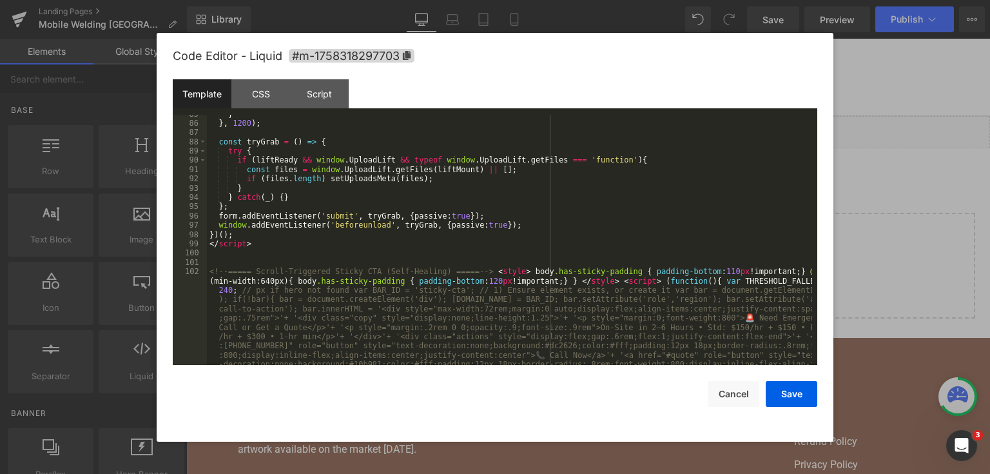
scroll to position [4979, 0]
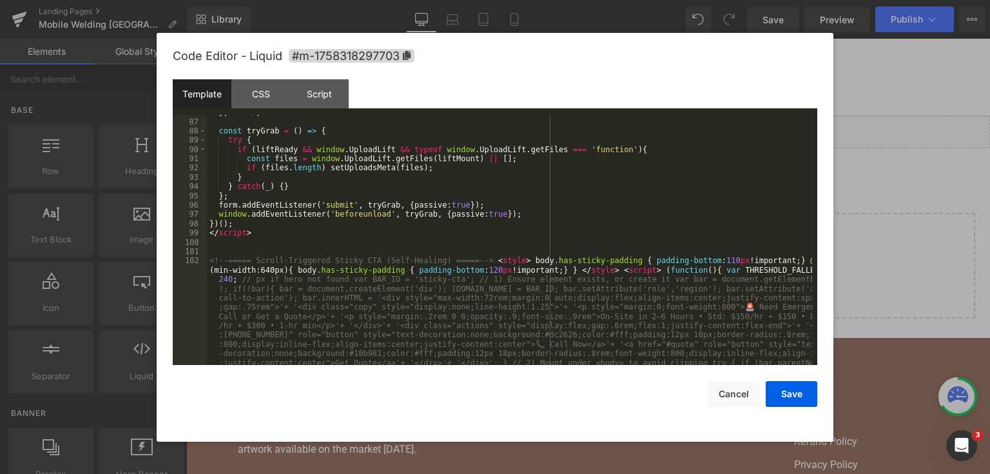
click at [265, 236] on div "} , 1200 ) ; const tryGrab = ( ) => { try { if ( liftReady && window . UploadLi…" at bounding box center [509, 428] width 605 height 640
click at [253, 240] on div "} , 1200 ) ; const tryGrab = ( ) => { try { if ( liftReady && window . UploadLi…" at bounding box center [509, 428] width 605 height 640
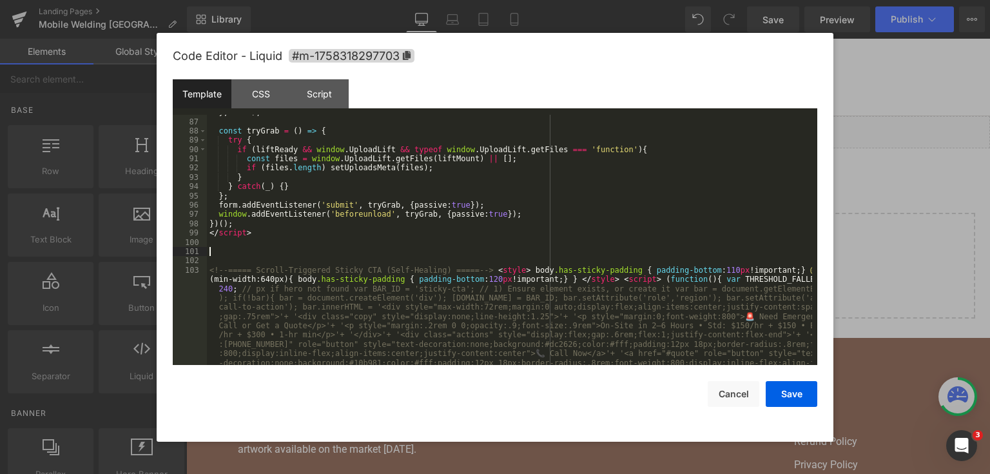
scroll to position [5520, 0]
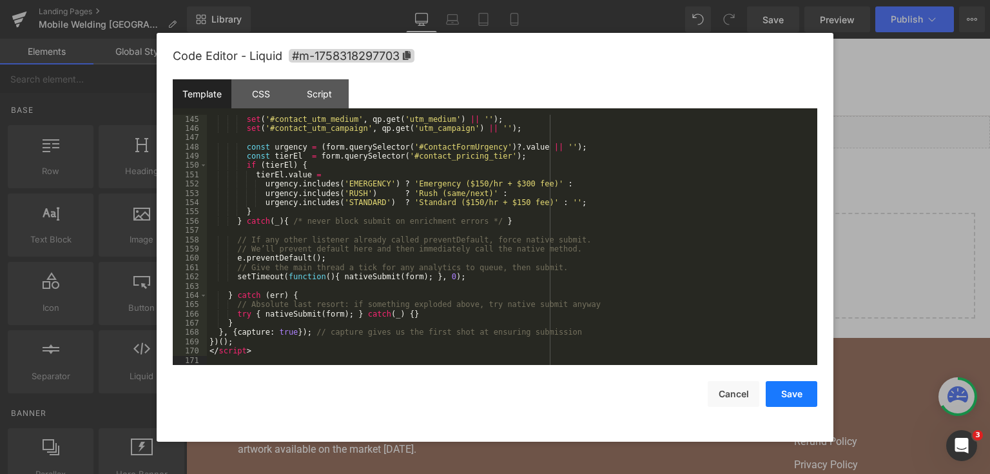
click at [783, 389] on button "Save" at bounding box center [791, 394] width 52 height 26
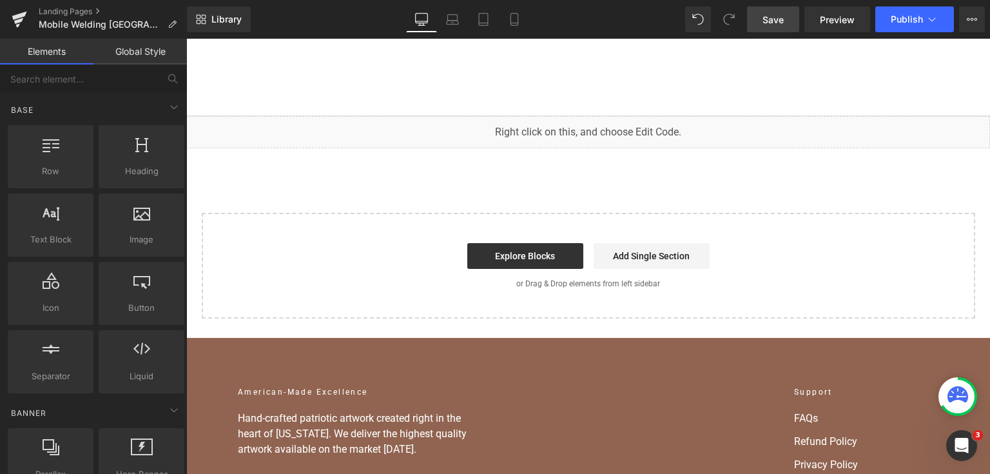
click at [793, 17] on link "Save" at bounding box center [773, 19] width 52 height 26
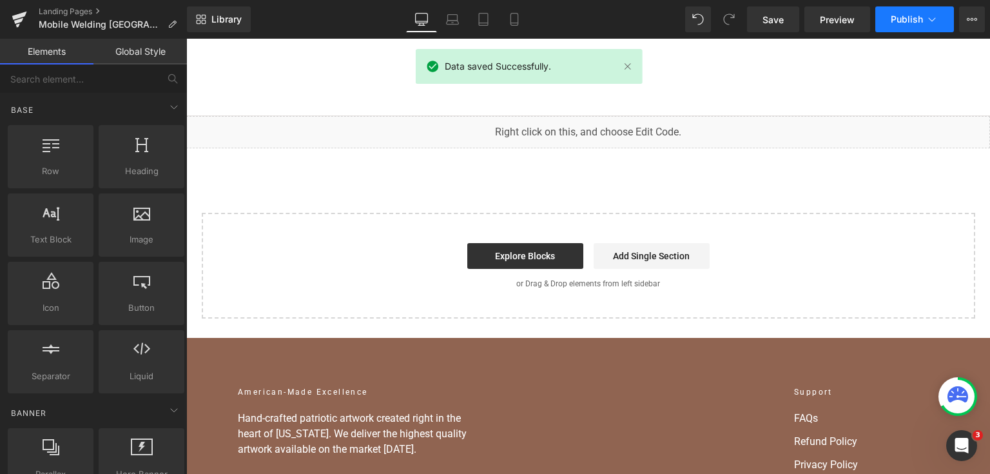
click at [894, 21] on span "Publish" at bounding box center [906, 19] width 32 height 10
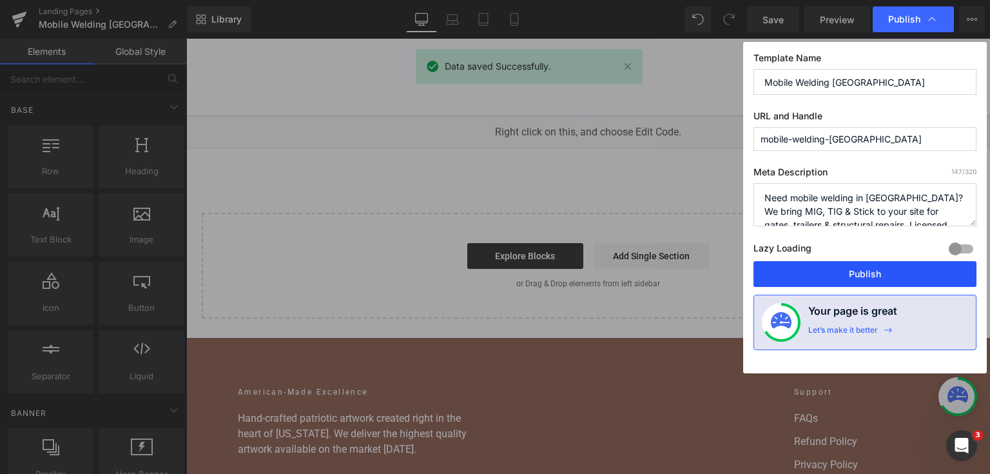
click at [839, 265] on button "Publish" at bounding box center [864, 274] width 223 height 26
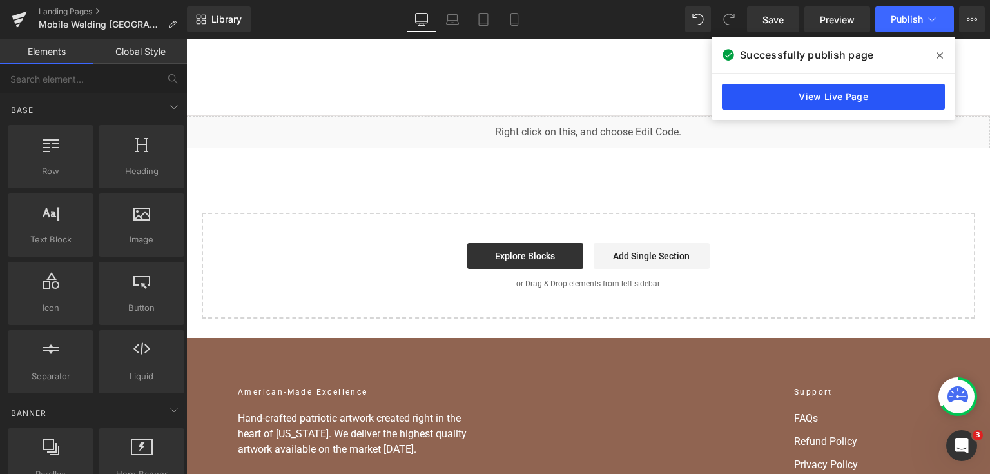
click at [936, 85] on link "View Live Page" at bounding box center [833, 97] width 223 height 26
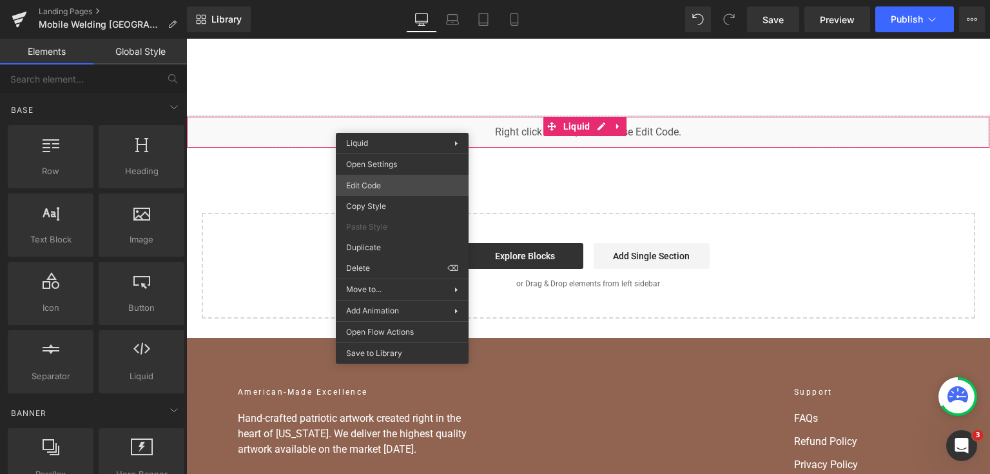
click at [413, 0] on div "You are previewing how the will restyle your page. You can not edit Elements in…" at bounding box center [495, 0] width 990 height 0
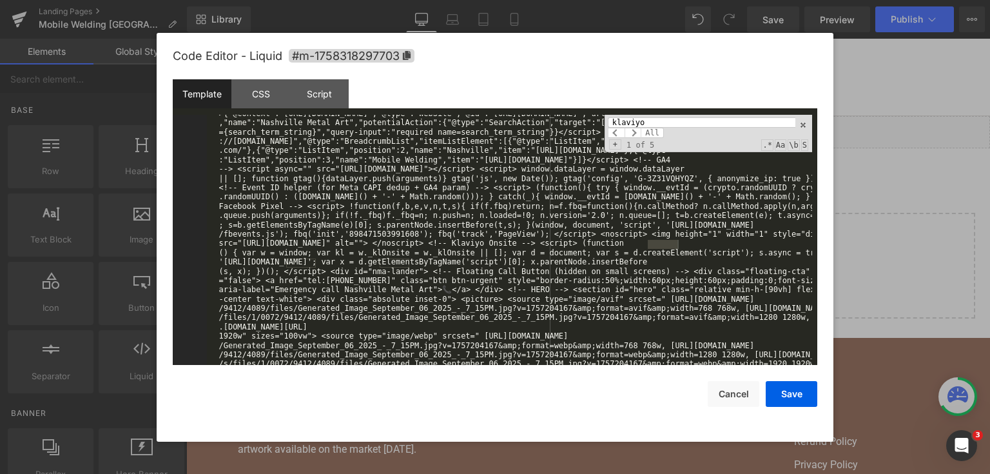
scroll to position [1405, 0]
type input "klaviyo"
click at [837, 246] on div at bounding box center [495, 237] width 990 height 474
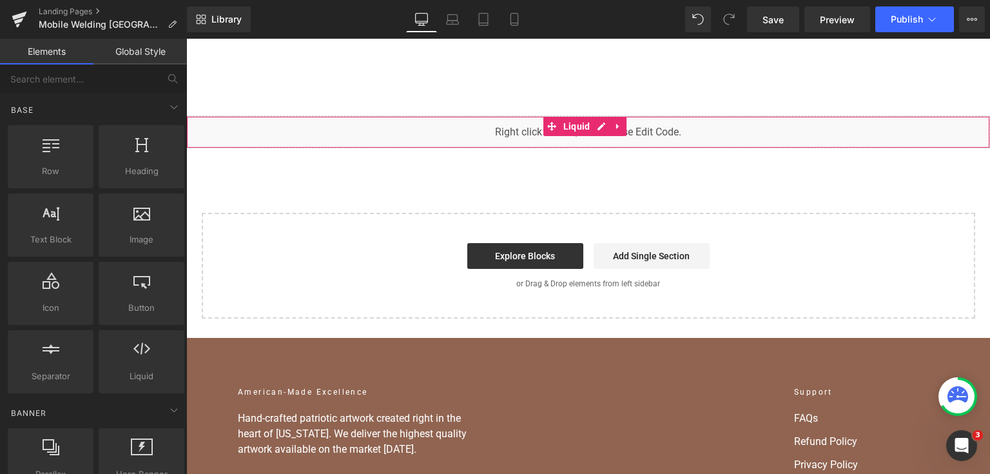
click at [470, 0] on div "You are previewing how the will restyle your page. You can not edit Elements in…" at bounding box center [495, 0] width 990 height 0
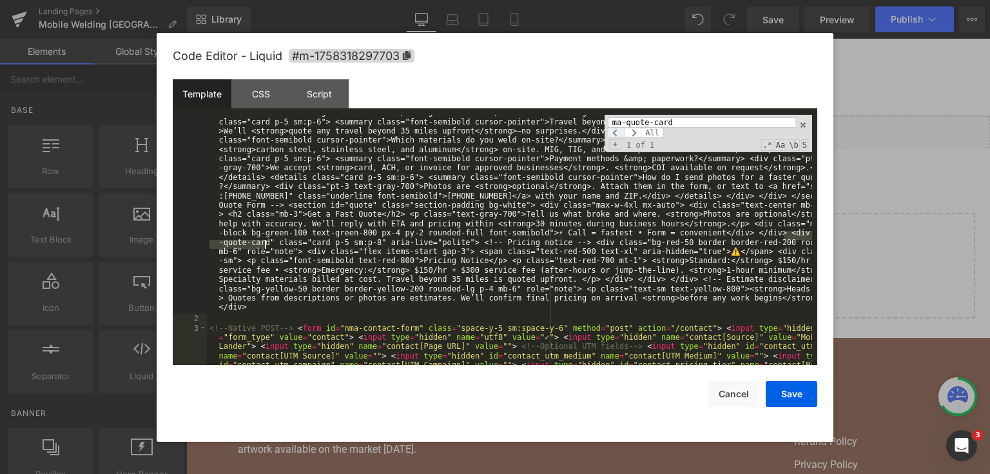
scroll to position [3140, 0]
click at [615, 122] on input "ma-quote-card" at bounding box center [701, 122] width 187 height 10
type input "nma-quote-card"
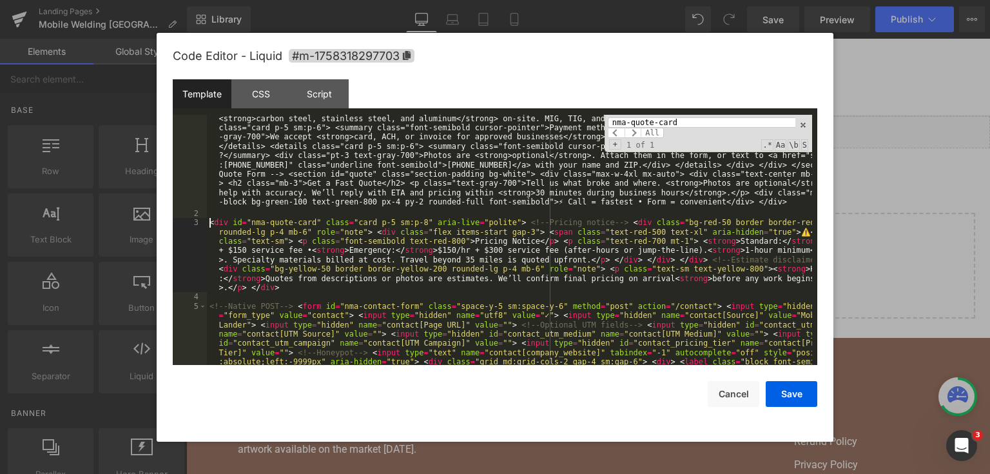
scroll to position [3202, 0]
